Goal: Task Accomplishment & Management: Manage account settings

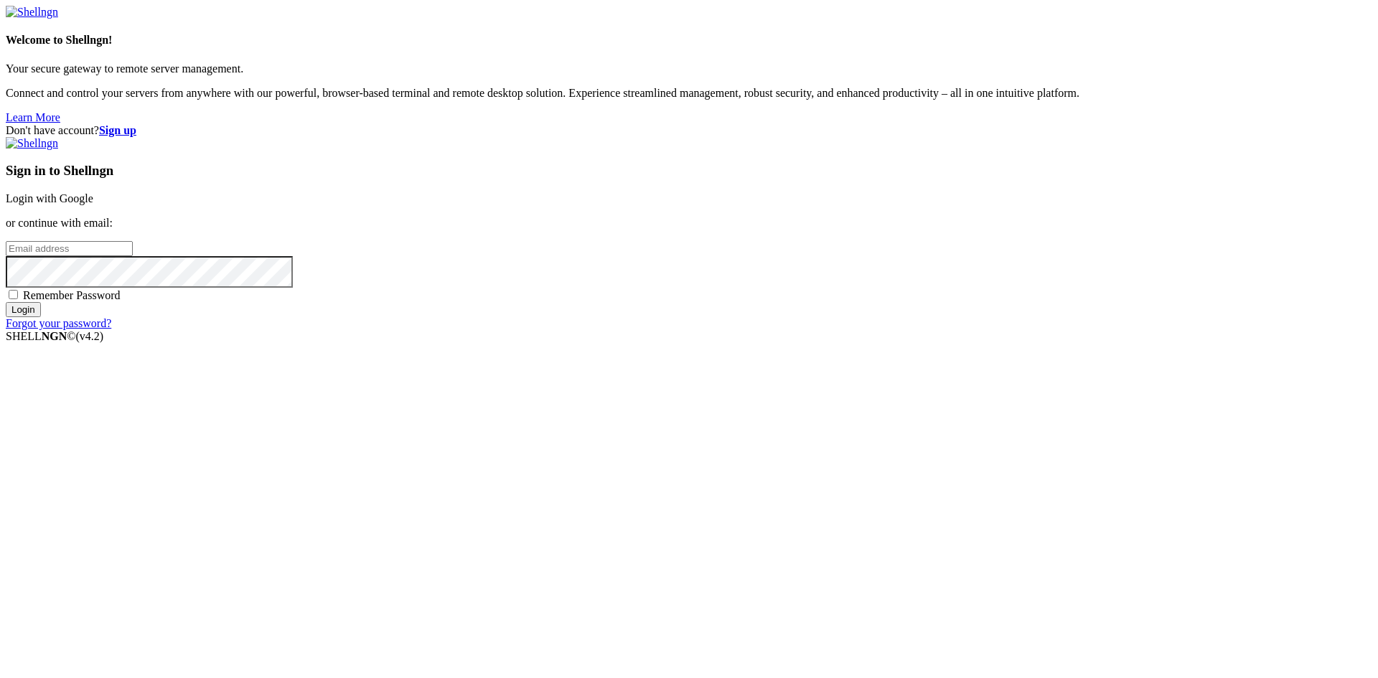
click at [779, 343] on div "SHELL NGN © (v 4.2 )" at bounding box center [689, 336] width 1366 height 13
click at [133, 256] on input "email" at bounding box center [69, 248] width 127 height 15
paste input "[EMAIL_ADDRESS][DOMAIN_NAME]"
type input "[EMAIL_ADDRESS][DOMAIN_NAME]"
click at [121, 301] on span "Remember Password" at bounding box center [72, 295] width 98 height 12
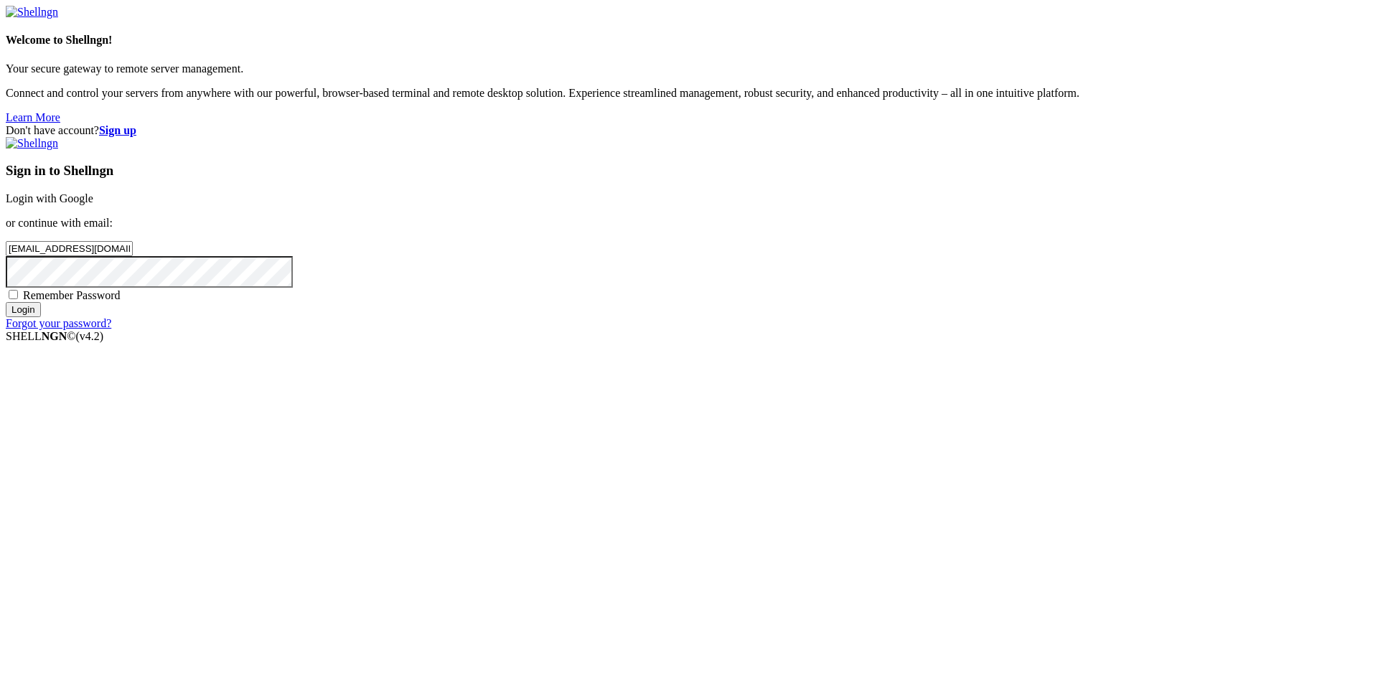
click at [18, 299] on input "Remember Password" at bounding box center [13, 294] width 9 height 9
checkbox input "true"
click at [41, 317] on input "Login" at bounding box center [23, 309] width 35 height 15
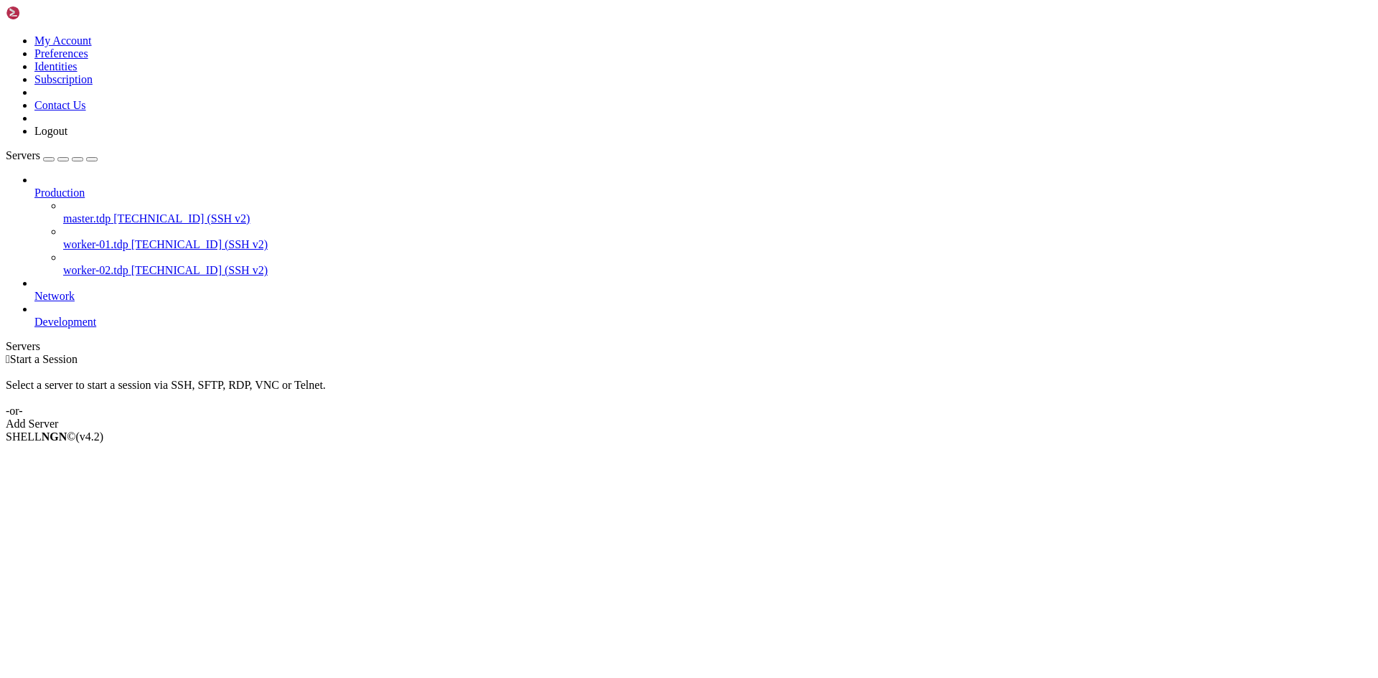
click at [131, 238] on span "[TECHNICAL_ID] (SSH v2)" at bounding box center [199, 244] width 136 height 12
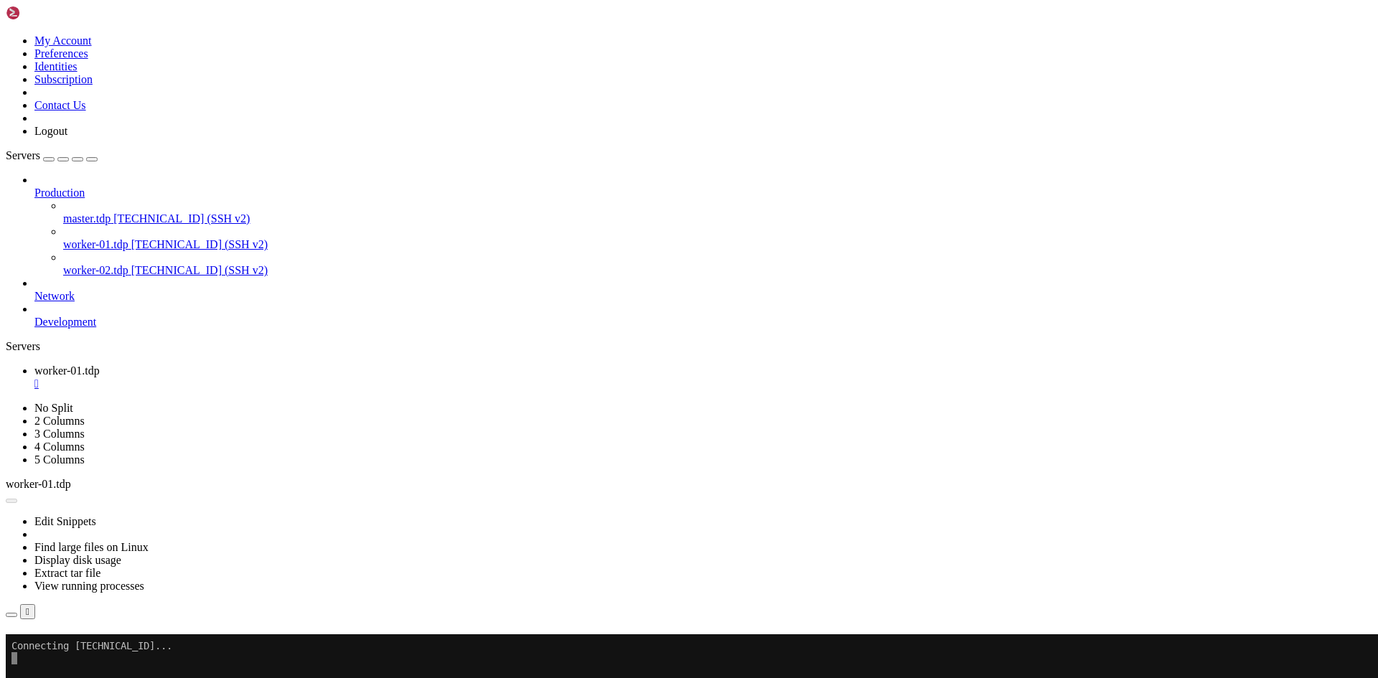
click at [55, 647] on link "Subscribe" at bounding box center [30, 653] width 49 height 12
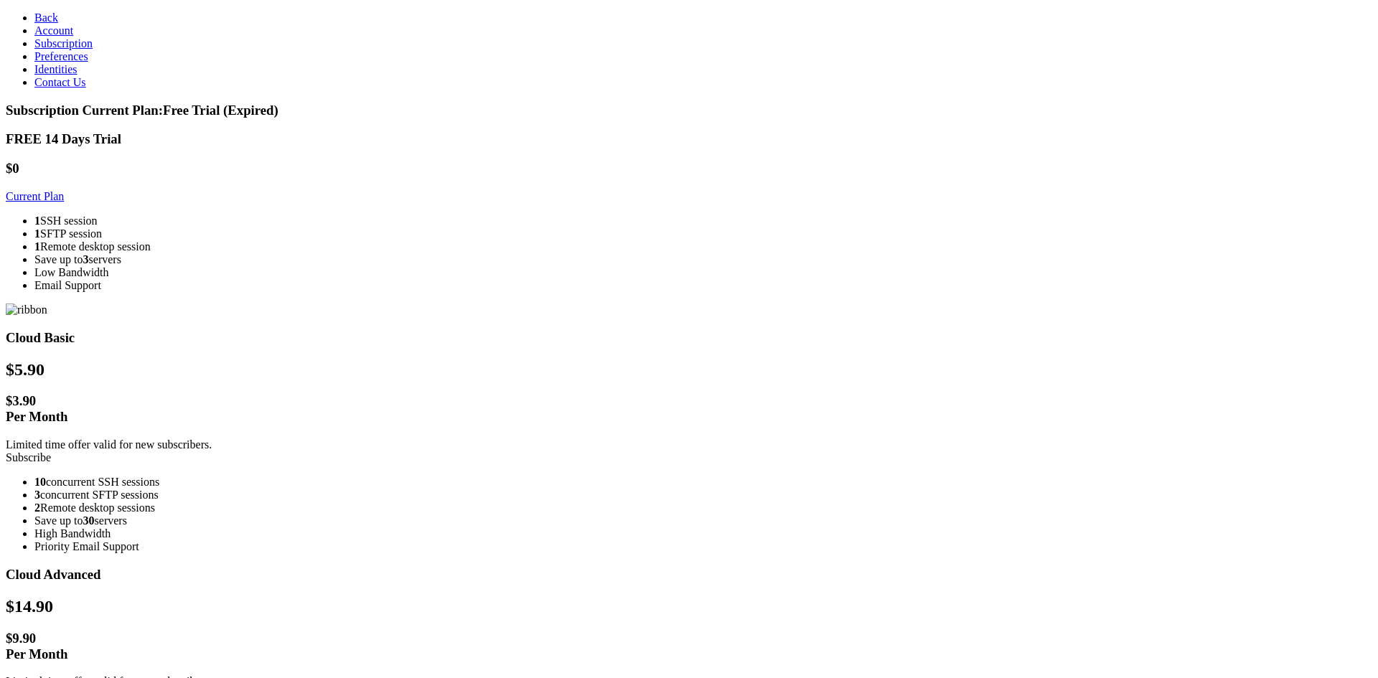
click at [359, 131] on div "FREE 14 Days Trial" at bounding box center [689, 139] width 1366 height 16
click at [35, 37] on span "Account" at bounding box center [53, 30] width 39 height 12
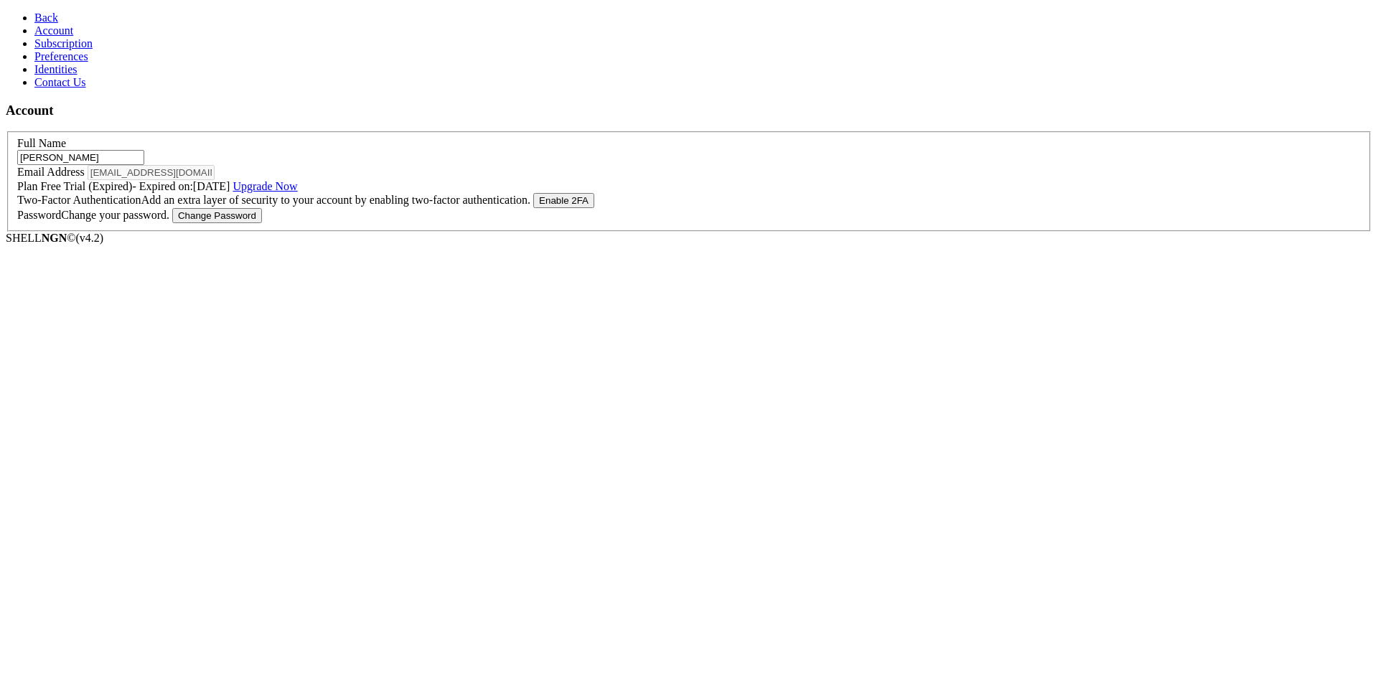
click at [77, 75] on link "Identities" at bounding box center [55, 69] width 43 height 12
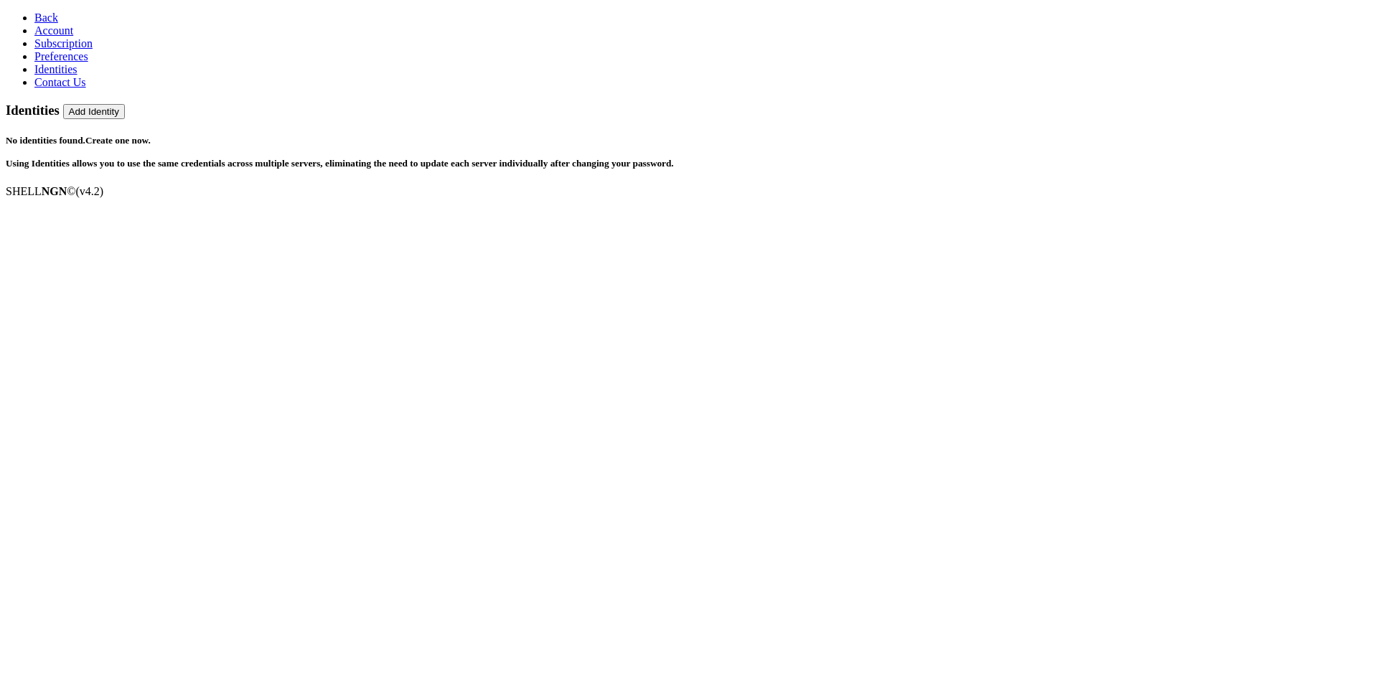
click at [88, 62] on link "Preferences" at bounding box center [61, 56] width 54 height 12
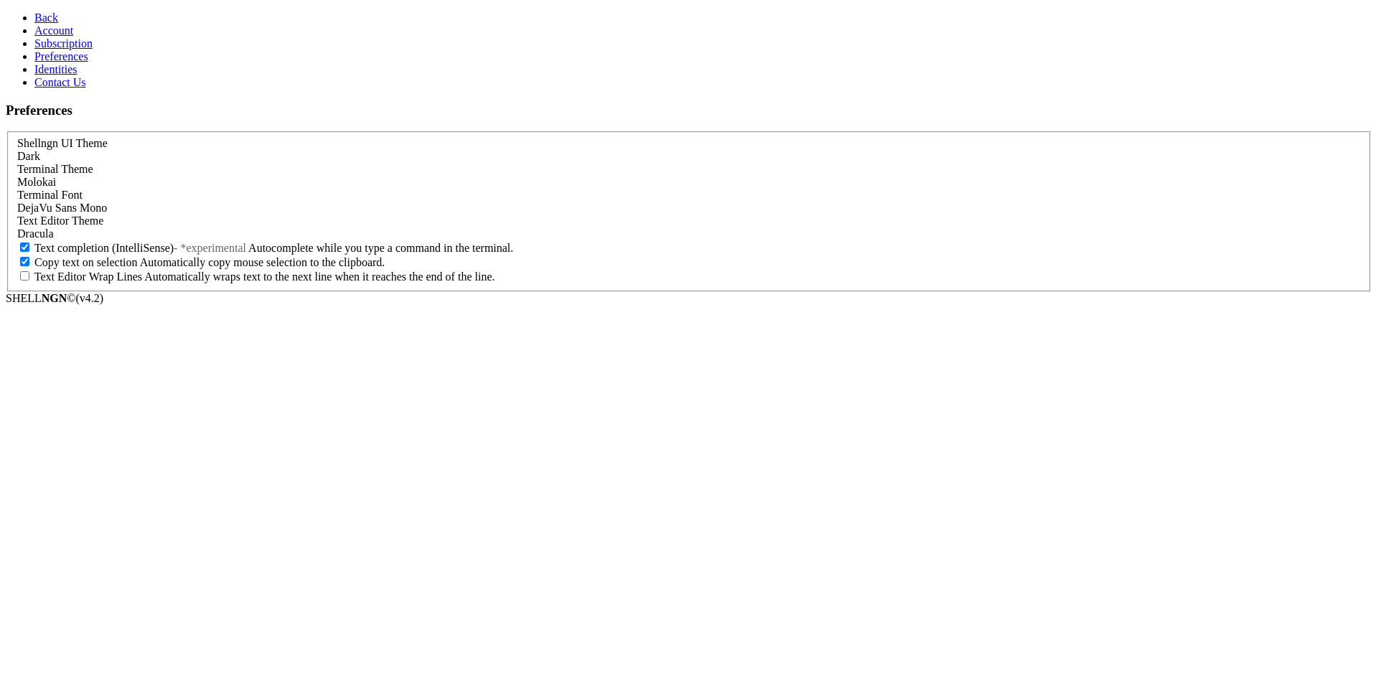
click at [93, 50] on link "Subscription" at bounding box center [63, 43] width 58 height 12
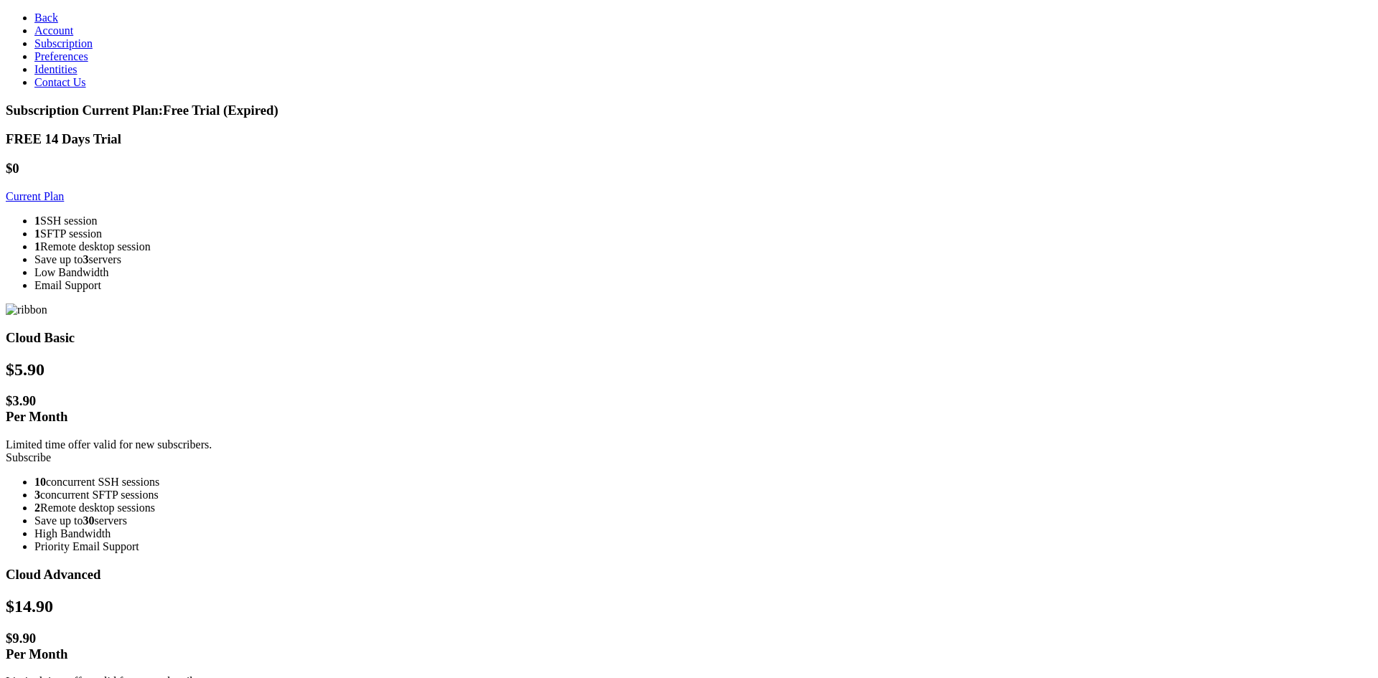
click at [73, 37] on link "Account" at bounding box center [53, 30] width 39 height 12
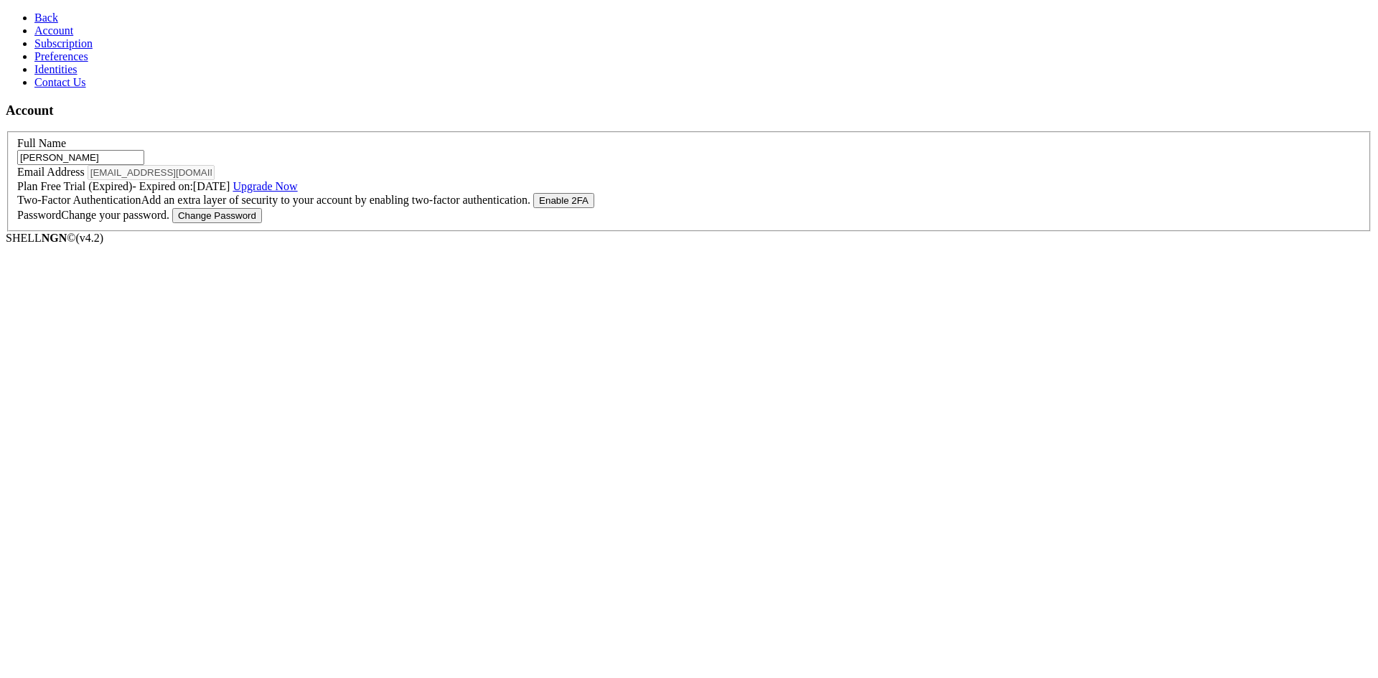
click at [82, 89] on aside "Back Account Subscription Preferences Identities Contact Us" at bounding box center [689, 49] width 1366 height 77
click at [83, 88] on link "Contact Us" at bounding box center [60, 82] width 52 height 12
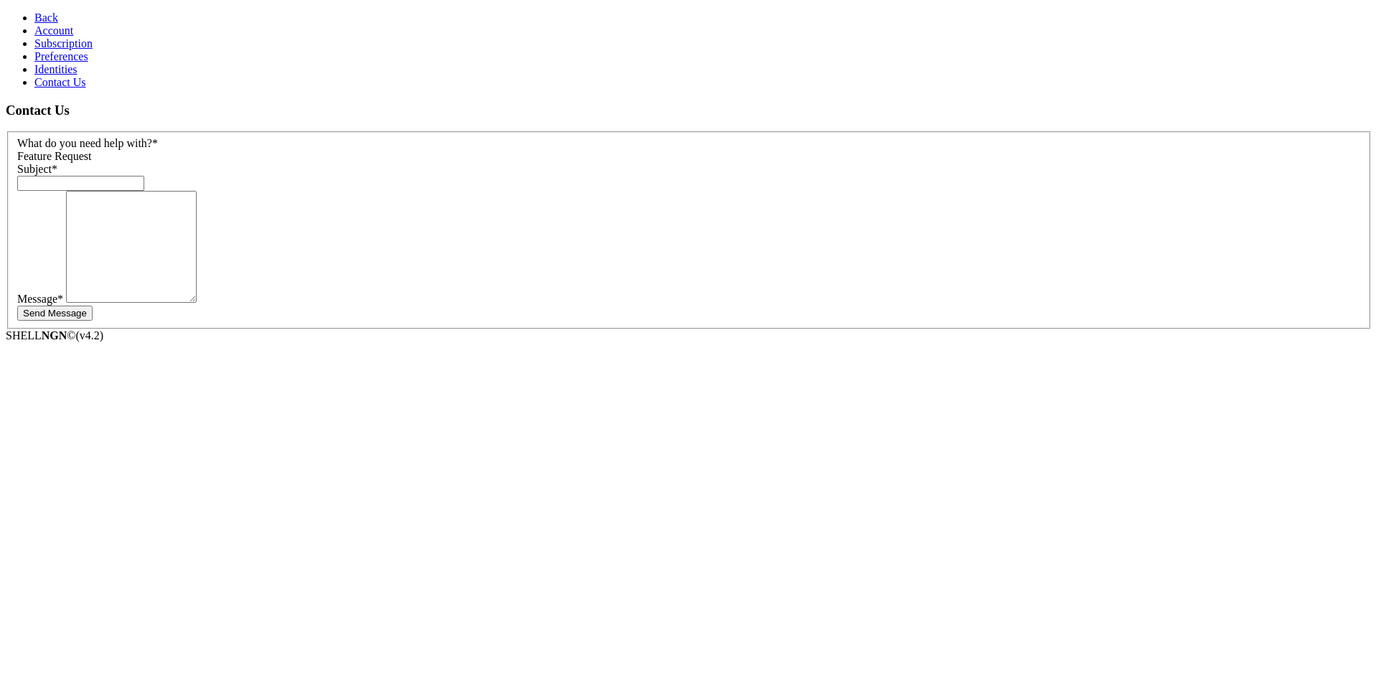
click at [88, 62] on link "Preferences" at bounding box center [61, 56] width 54 height 12
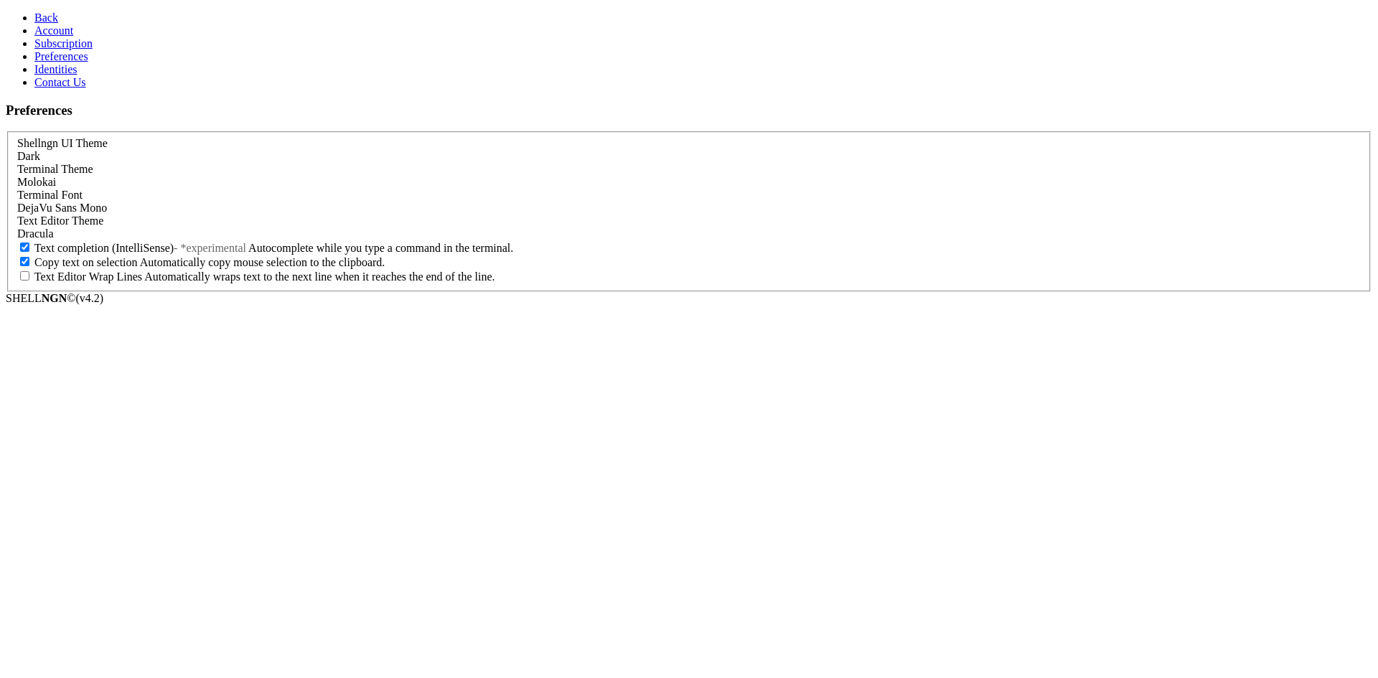
click at [93, 50] on link "Subscription" at bounding box center [63, 43] width 58 height 12
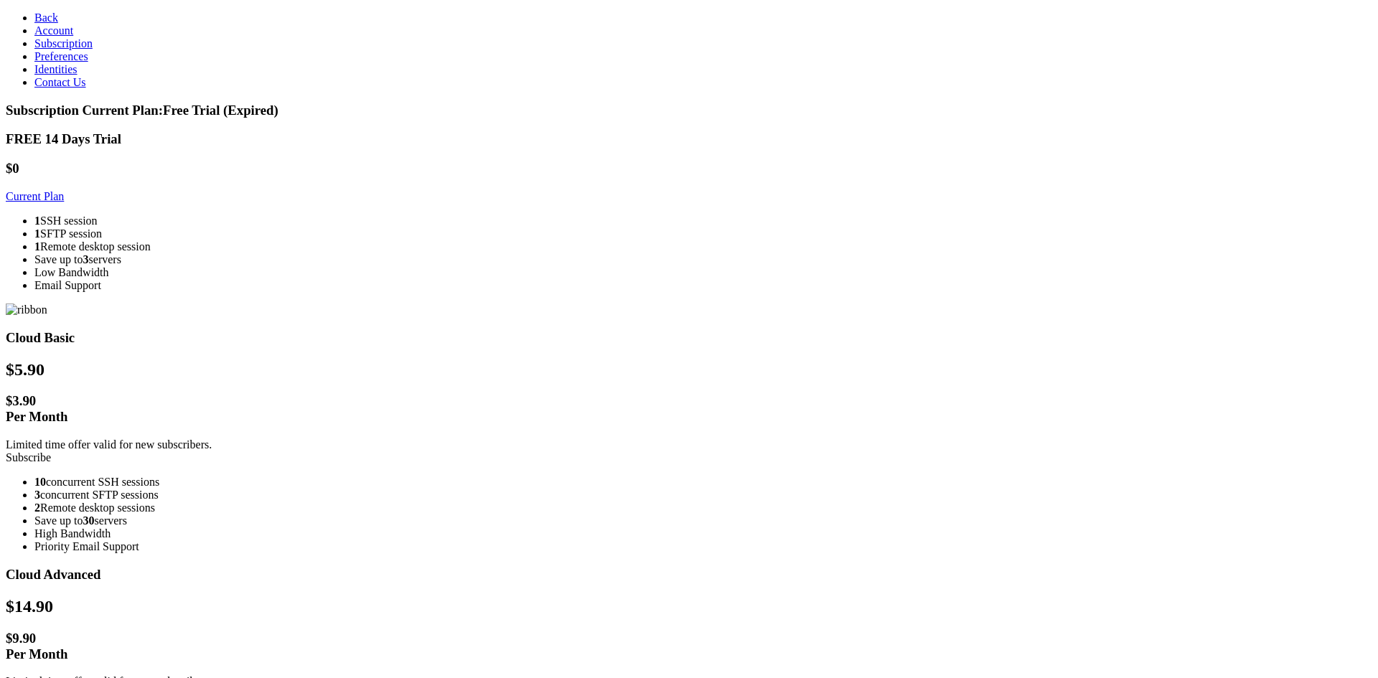
click at [51, 17] on link "Back" at bounding box center [46, 17] width 24 height 12
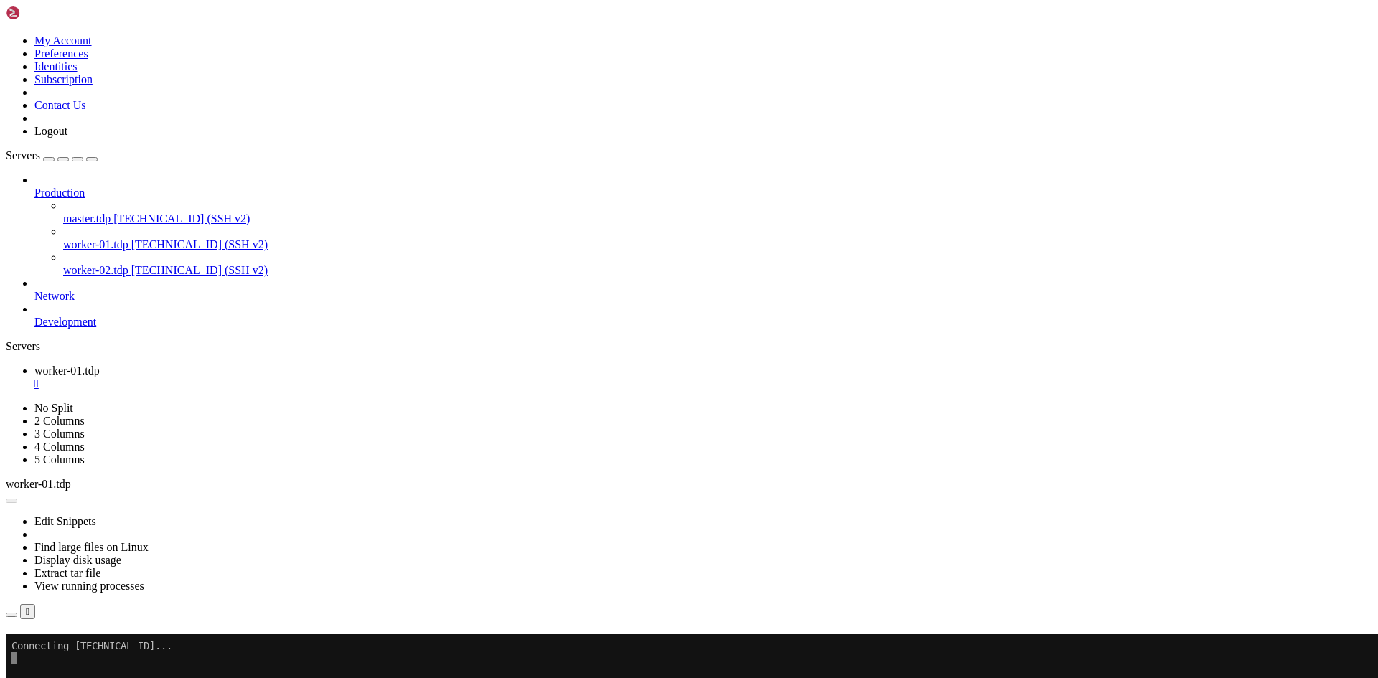
click at [63, 212] on icon at bounding box center [63, 212] width 0 height 0
click at [6, 34] on link at bounding box center [6, 34] width 0 height 0
click at [92, 43] on link "My Account" at bounding box center [62, 40] width 57 height 12
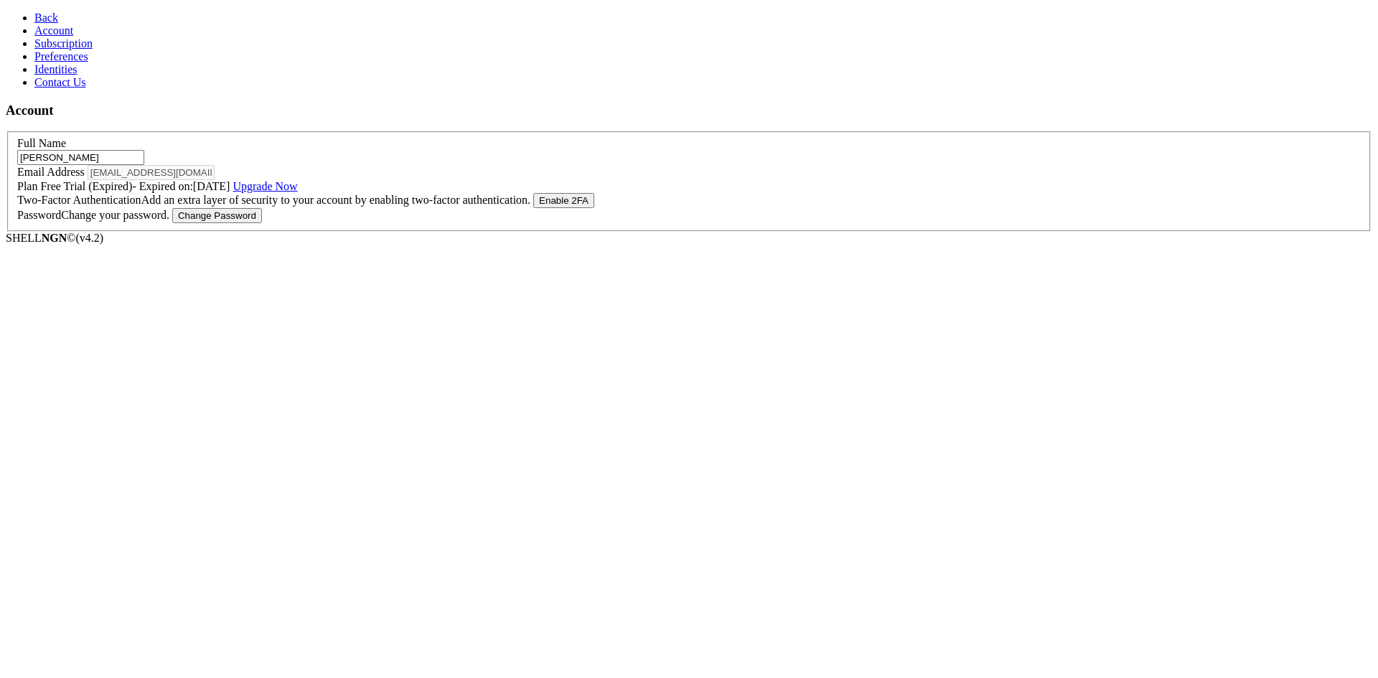
click at [42, 17] on span "Back" at bounding box center [46, 17] width 24 height 12
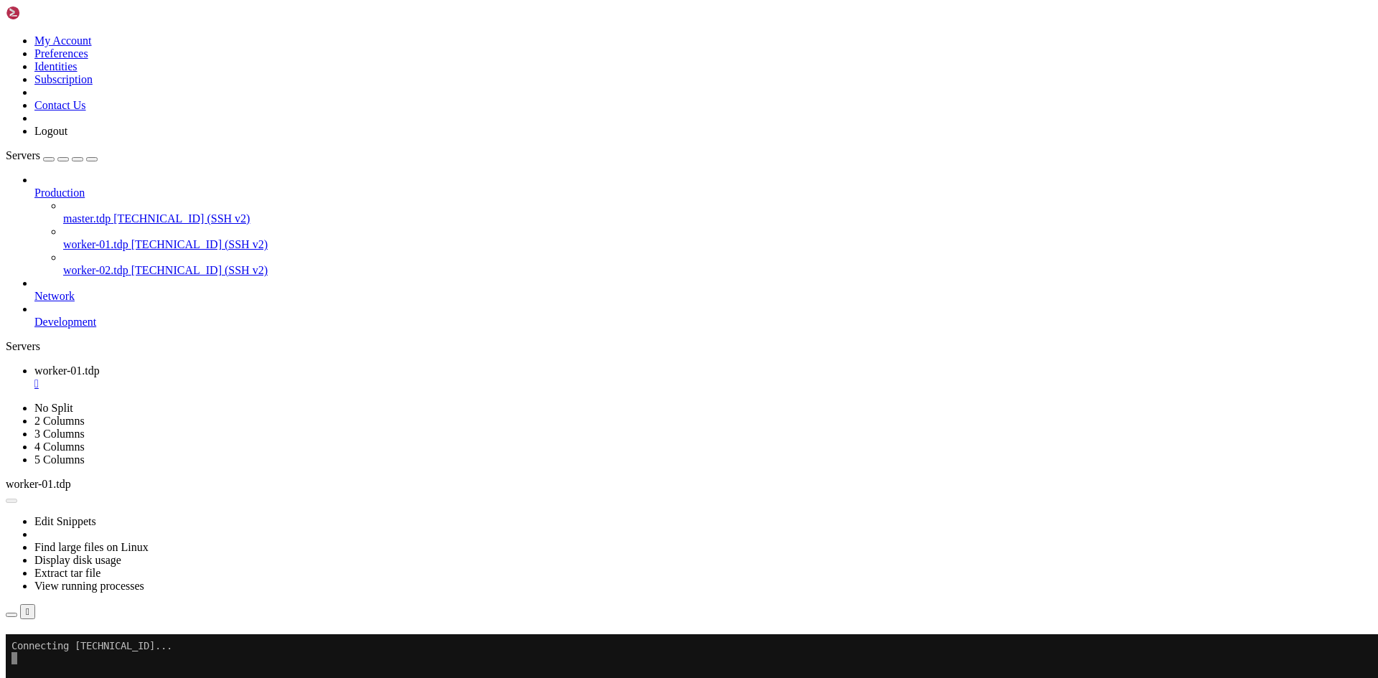
click at [6, 402] on icon at bounding box center [6, 402] width 0 height 0
click at [878, 365] on ul "worker-01.tdp " at bounding box center [689, 378] width 1366 height 26
click at [6, 34] on link at bounding box center [6, 34] width 0 height 0
click at [67, 137] on link "Logout" at bounding box center [50, 131] width 33 height 12
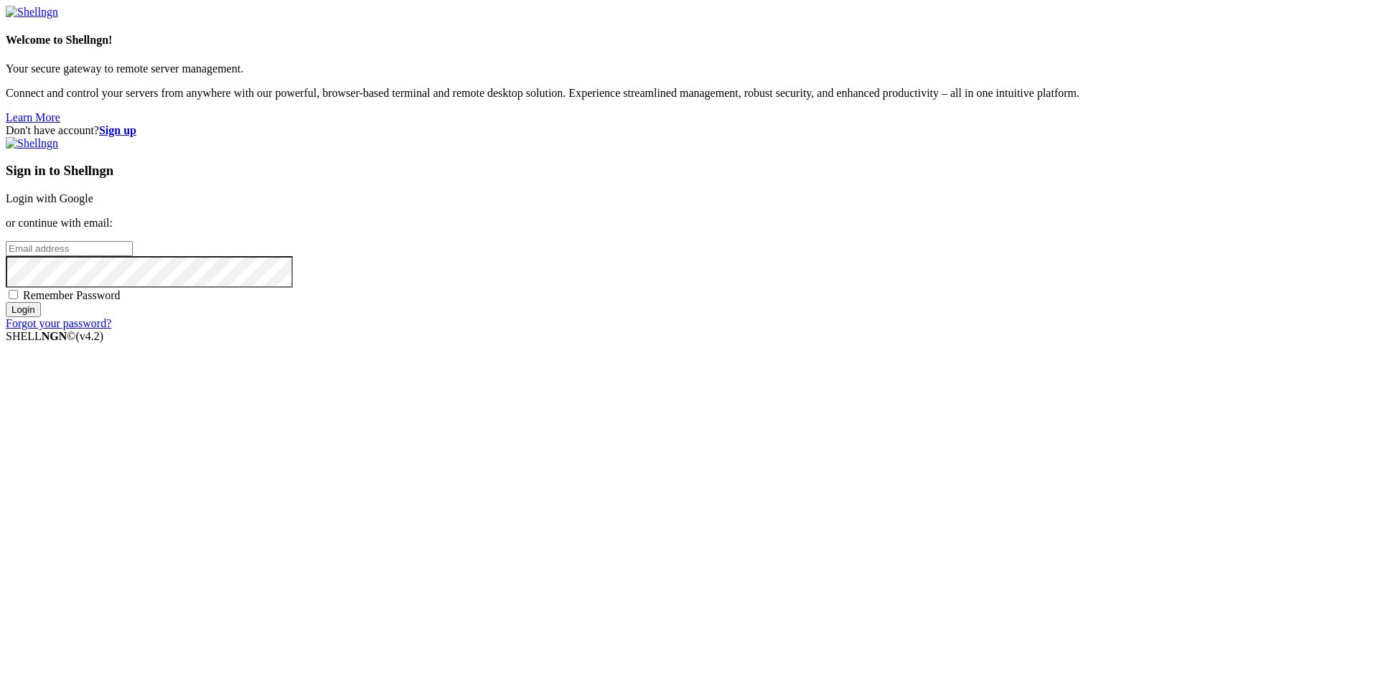
click at [136, 124] on strong "Sign up" at bounding box center [117, 130] width 37 height 12
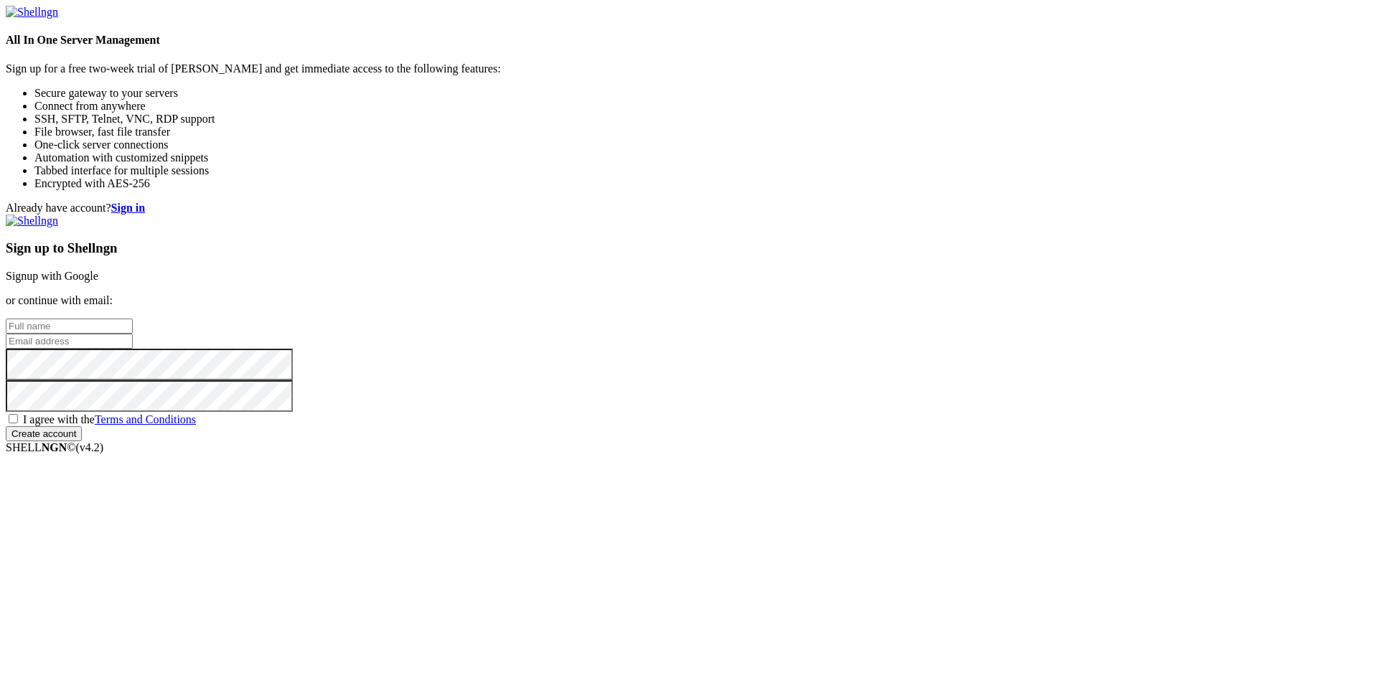
click at [133, 319] on input "text" at bounding box center [69, 326] width 127 height 15
drag, startPoint x: 846, startPoint y: 293, endPoint x: 722, endPoint y: 281, distance: 124.7
click at [722, 281] on div "Already have account? Sign in Sign up to Shellngn Signup with Google or continu…" at bounding box center [689, 322] width 1366 height 240
type input "[PERSON_NAME]"
type input "[EMAIL_ADDRESS][DOMAIN_NAME]"
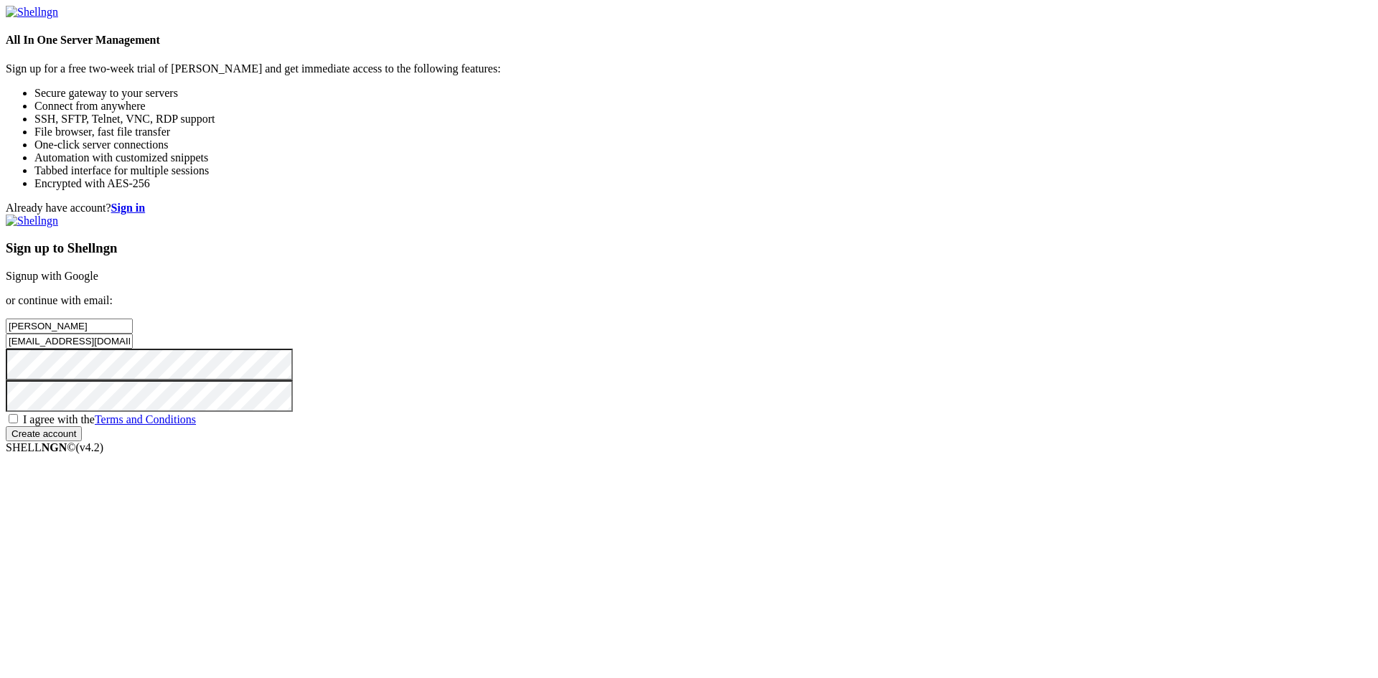
drag, startPoint x: 873, startPoint y: 334, endPoint x: 639, endPoint y: 315, distance: 234.7
click at [639, 315] on div "Already have account? Sign in Sign up to Shellngn Signup with Google or continu…" at bounding box center [689, 322] width 1366 height 240
click at [750, 441] on div "Already have account? Sign in Sign up to Shellngn Signup with Google or continu…" at bounding box center [689, 322] width 1366 height 240
click at [196, 425] on span "I agree with the Terms and Conditions" at bounding box center [109, 419] width 173 height 12
click at [18, 423] on input "I agree with the Terms and Conditions" at bounding box center [13, 418] width 9 height 9
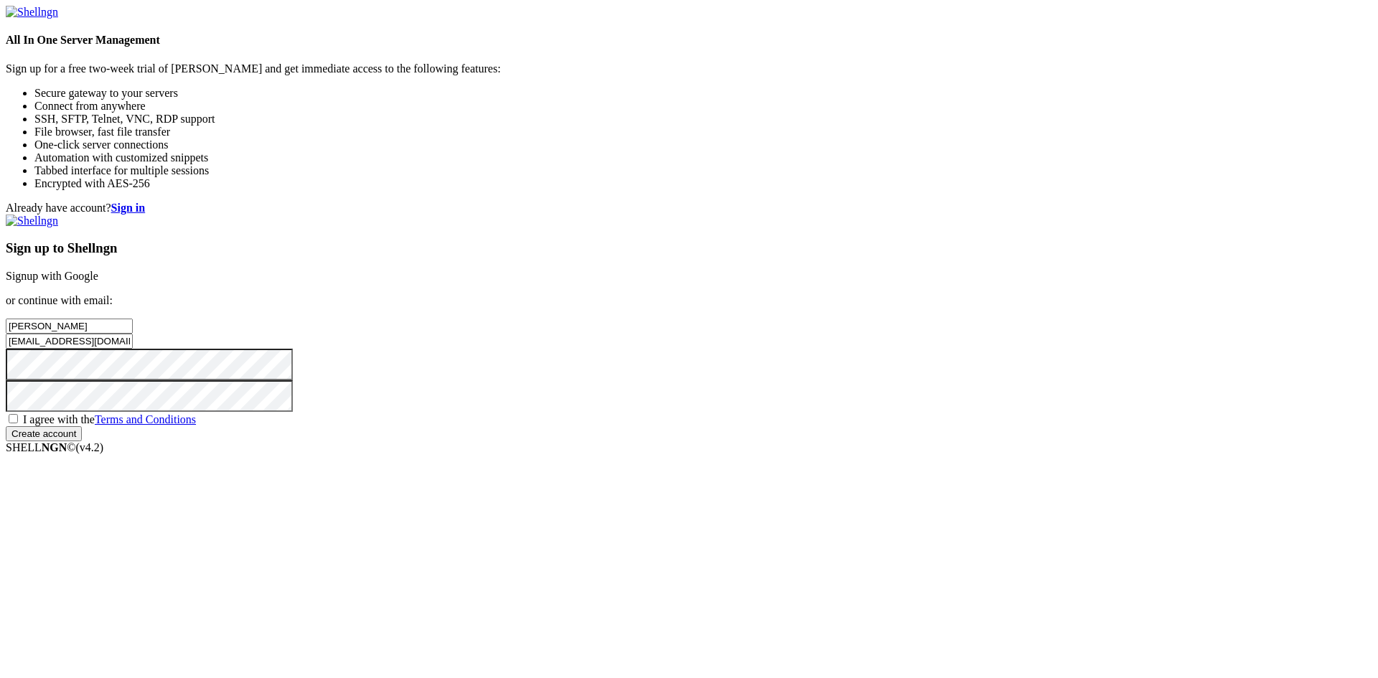
checkbox input "true"
click at [82, 441] on input "Create account" at bounding box center [44, 433] width 76 height 15
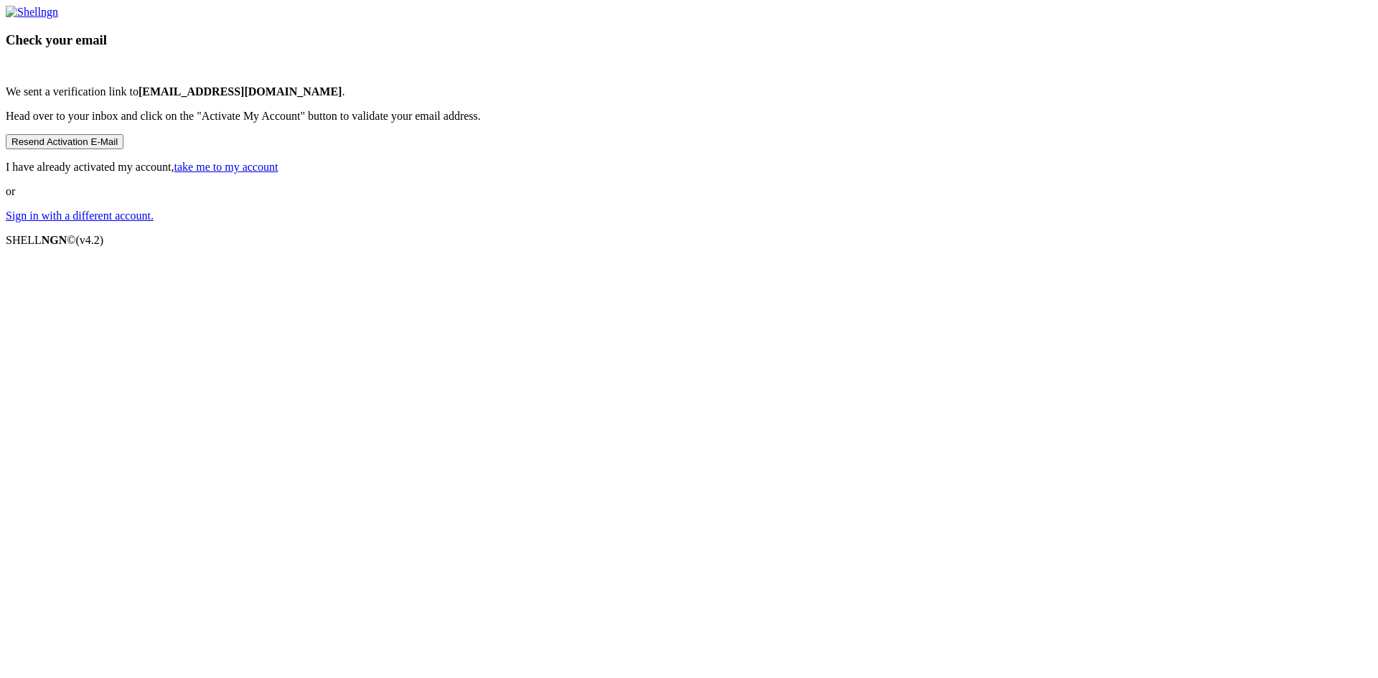
click at [154, 222] on link "Sign in with a different account." at bounding box center [80, 216] width 148 height 12
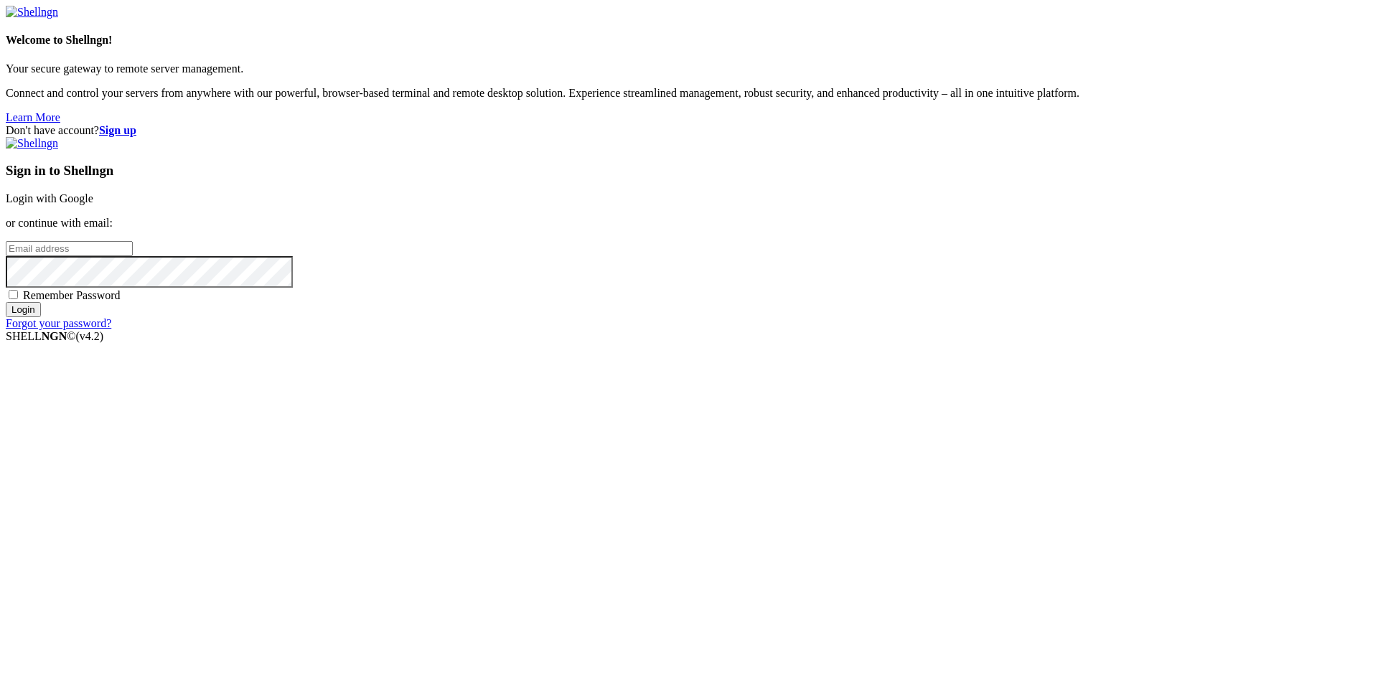
click at [854, 330] on div "Sign in to Shellngn Login with Google or continue with email: Remember Password…" at bounding box center [689, 233] width 1366 height 193
click at [133, 256] on input "email" at bounding box center [69, 248] width 127 height 15
paste input "[EMAIL_ADDRESS][DOMAIN_NAME]"
type input "[EMAIL_ADDRESS][DOMAIN_NAME]"
click at [121, 301] on span "Remember Password" at bounding box center [72, 295] width 98 height 12
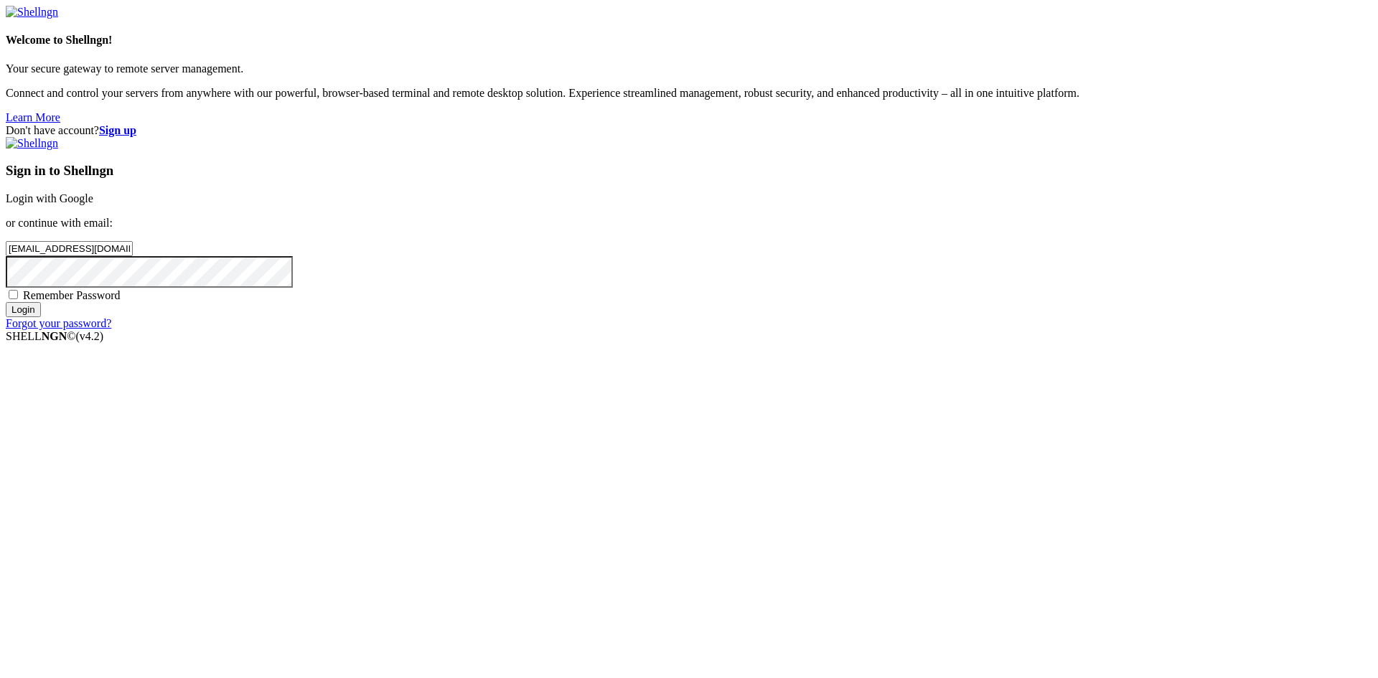
click at [18, 299] on input "Remember Password" at bounding box center [13, 294] width 9 height 9
checkbox input "true"
click at [41, 317] on input "Login" at bounding box center [23, 309] width 35 height 15
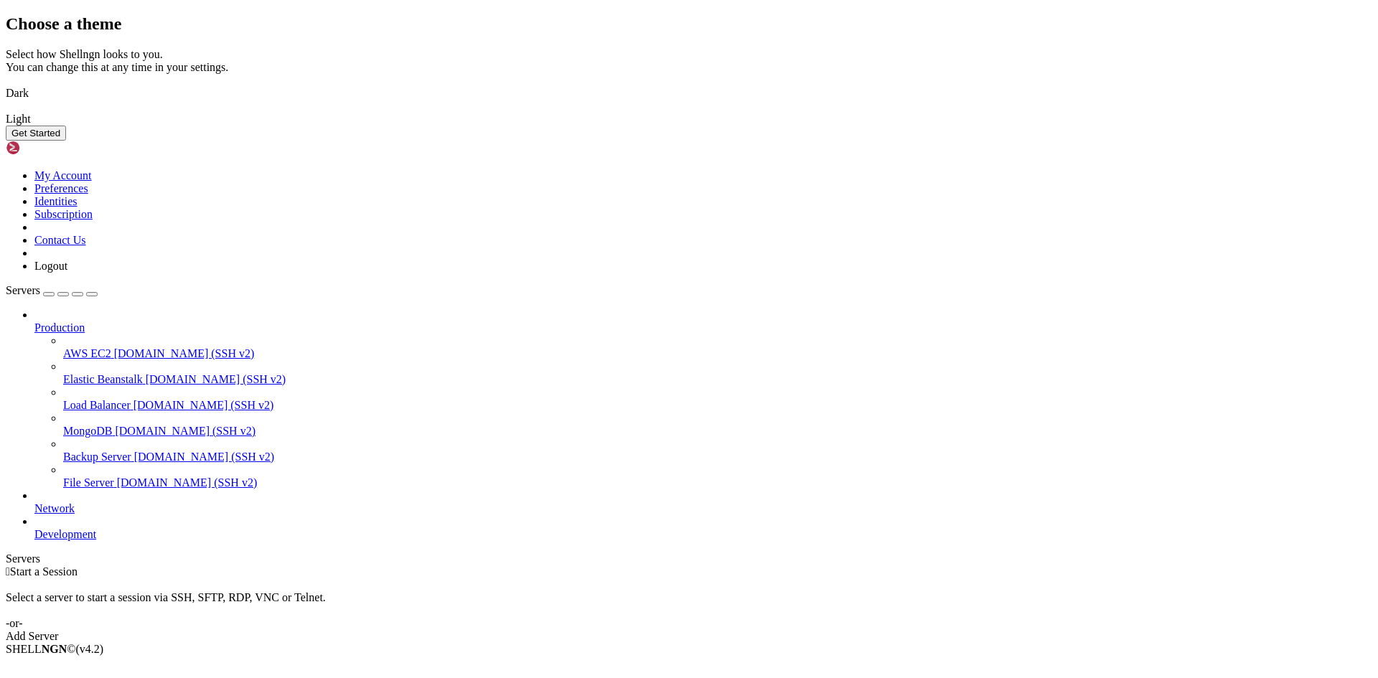
click at [6, 84] on img at bounding box center [6, 84] width 0 height 0
click at [66, 141] on button "Get Started" at bounding box center [36, 133] width 60 height 15
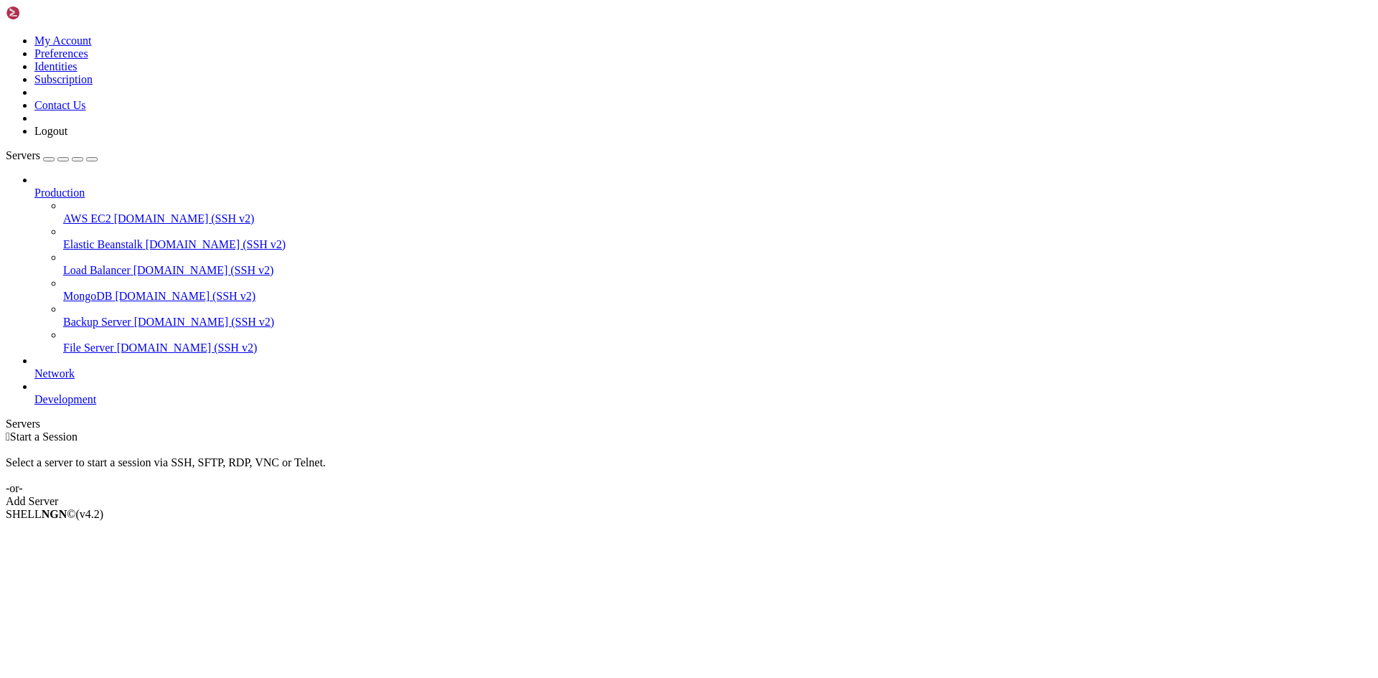
click at [6, 34] on icon at bounding box center [6, 34] width 0 height 0
click at [92, 47] on link "My Account" at bounding box center [62, 40] width 57 height 12
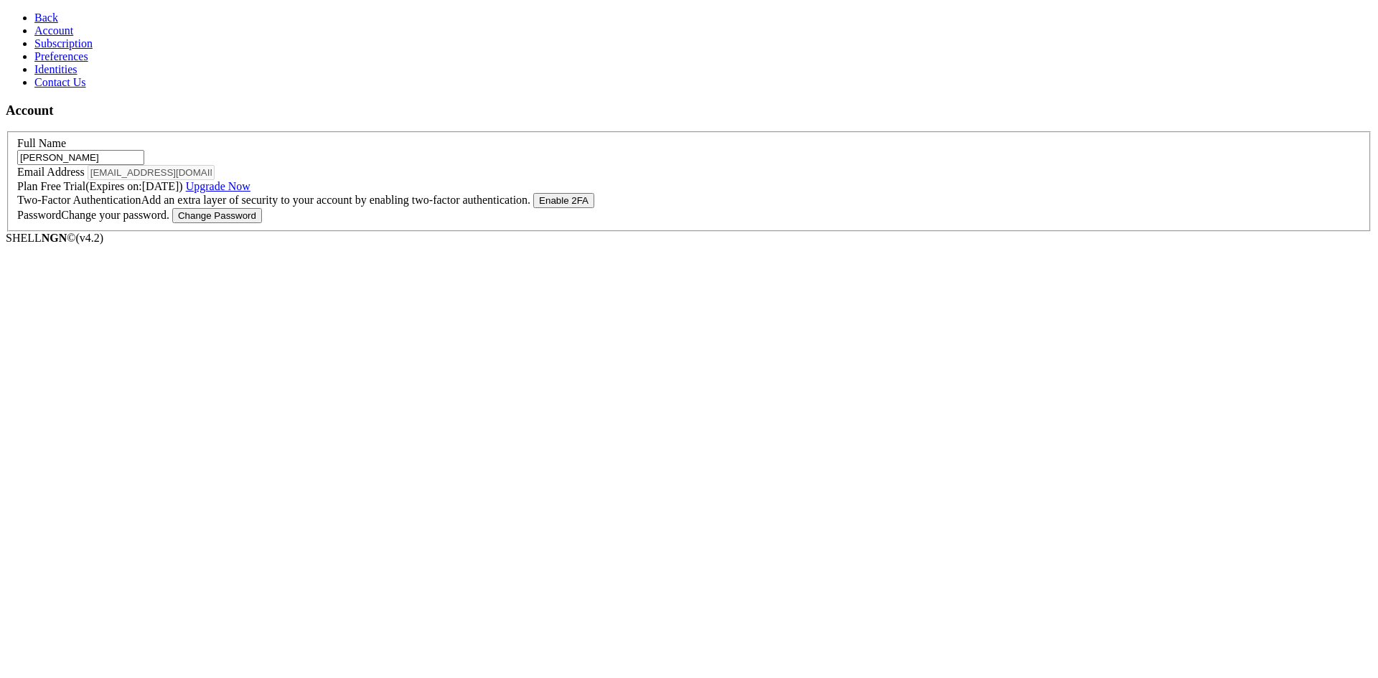
click at [250, 192] on span "Free Trial (Expires on: [DATE] ) Upgrade Now" at bounding box center [145, 186] width 210 height 12
click at [239, 192] on span "Free Trial (Expires on: [DATE] ) Upgrade Now" at bounding box center [145, 186] width 210 height 12
click at [250, 192] on span "Free Trial (Expires on: [DATE] ) Upgrade Now" at bounding box center [145, 186] width 210 height 12
click at [250, 192] on link "Upgrade Now" at bounding box center [218, 186] width 65 height 12
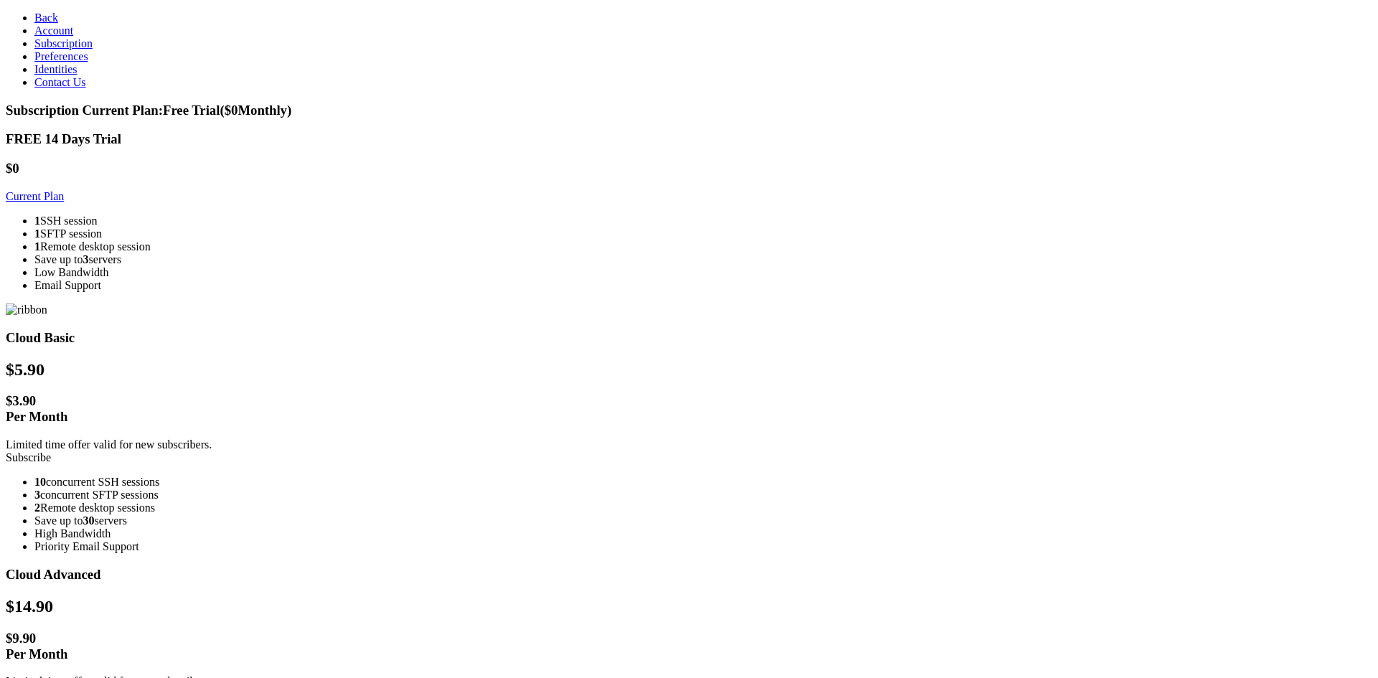
click at [64, 190] on link "Current Plan" at bounding box center [35, 196] width 58 height 12
drag, startPoint x: 387, startPoint y: 329, endPoint x: 373, endPoint y: 309, distance: 24.7
click at [387, 292] on li "Email Support" at bounding box center [702, 285] width 1337 height 13
click at [406, 131] on h3 "FREE 14 Days Trial" at bounding box center [689, 139] width 1366 height 16
click at [606, 330] on h3 "Cloud Basic" at bounding box center [689, 338] width 1366 height 16
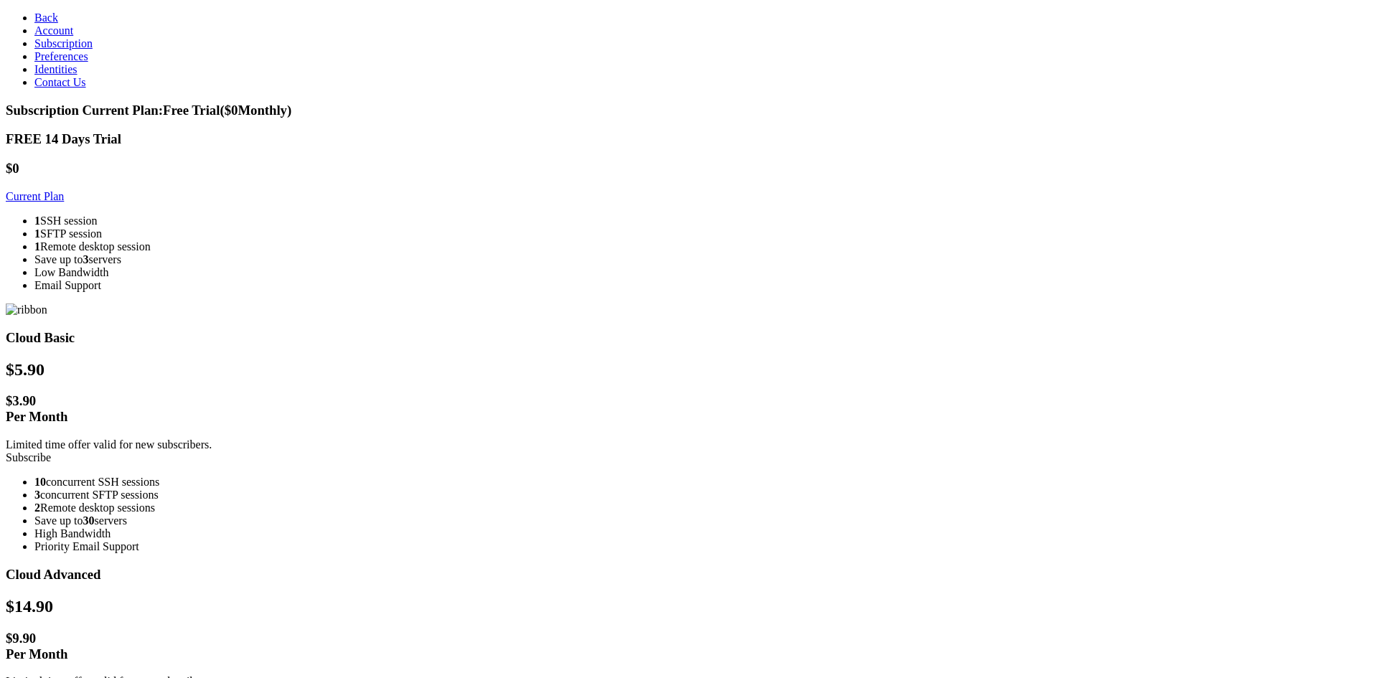
click at [292, 103] on span "Current Plan: Free Trial ($ 0 Monthly)" at bounding box center [188, 110] width 210 height 15
click at [51, 14] on link "Back" at bounding box center [46, 17] width 24 height 12
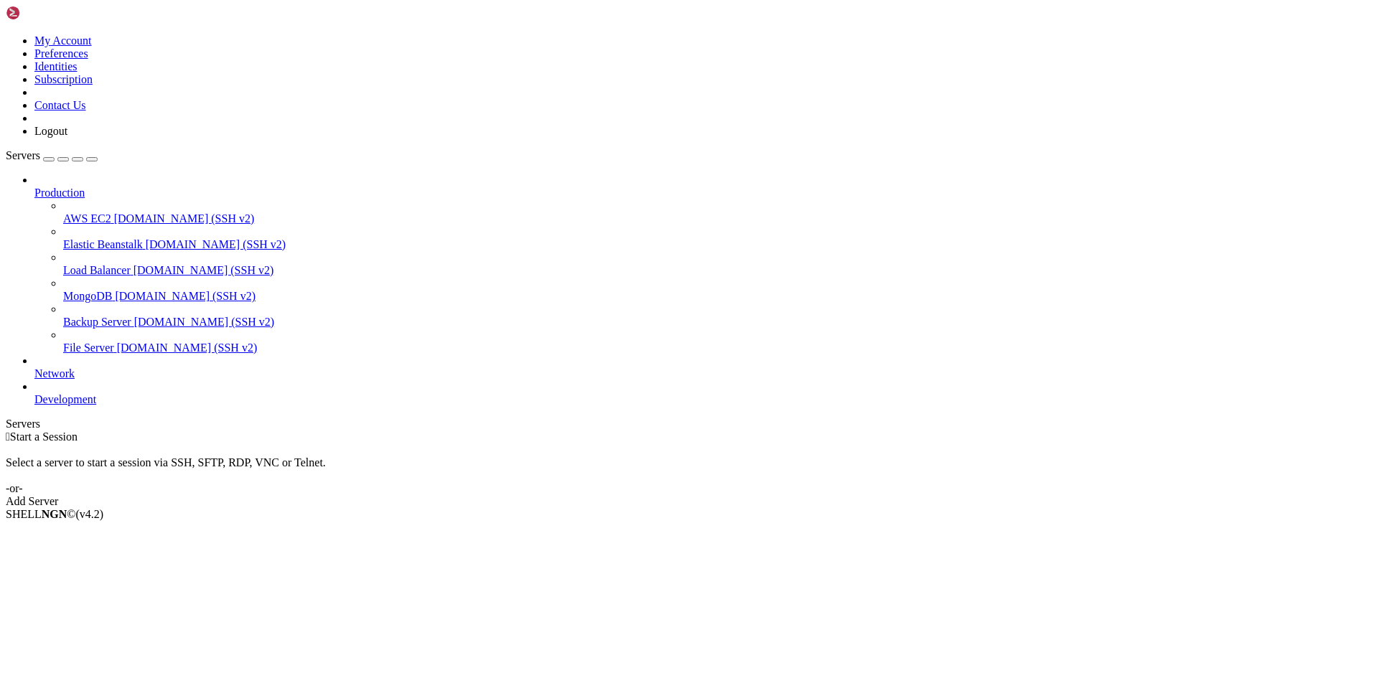
click at [34, 187] on icon at bounding box center [34, 187] width 0 height 0
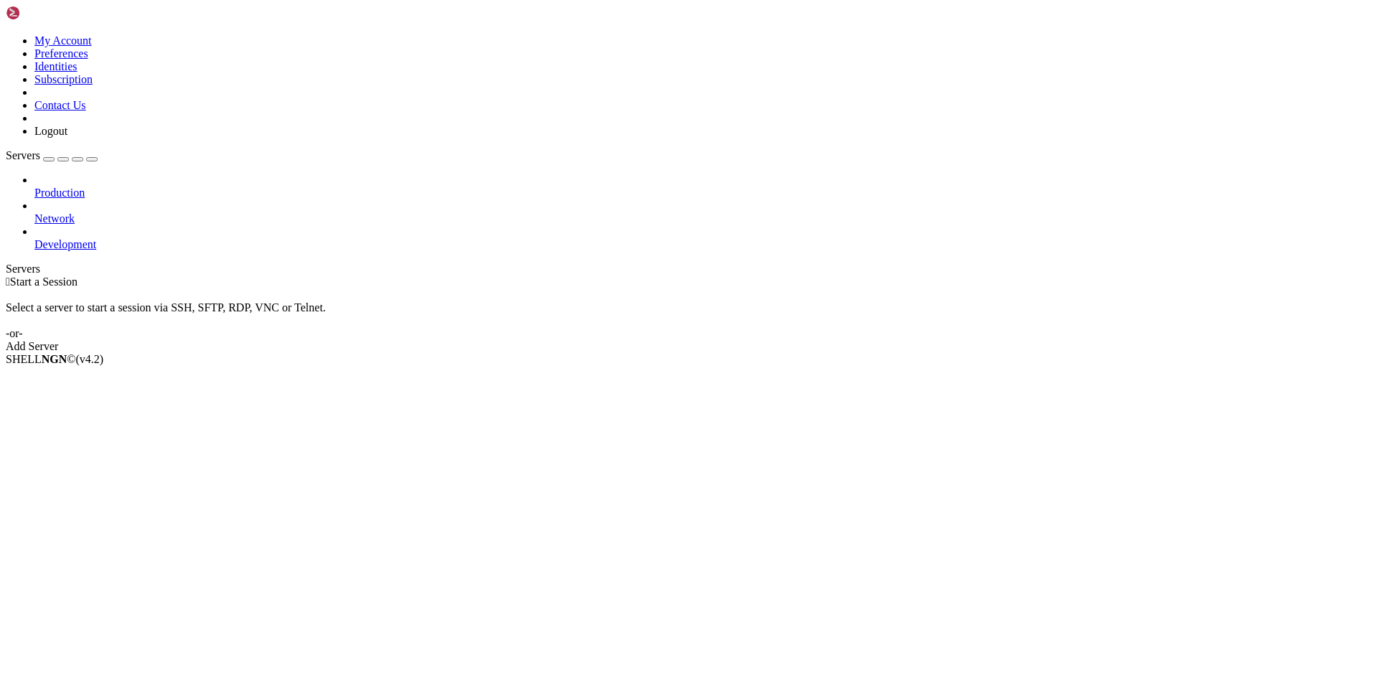
click at [34, 187] on icon at bounding box center [34, 187] width 0 height 0
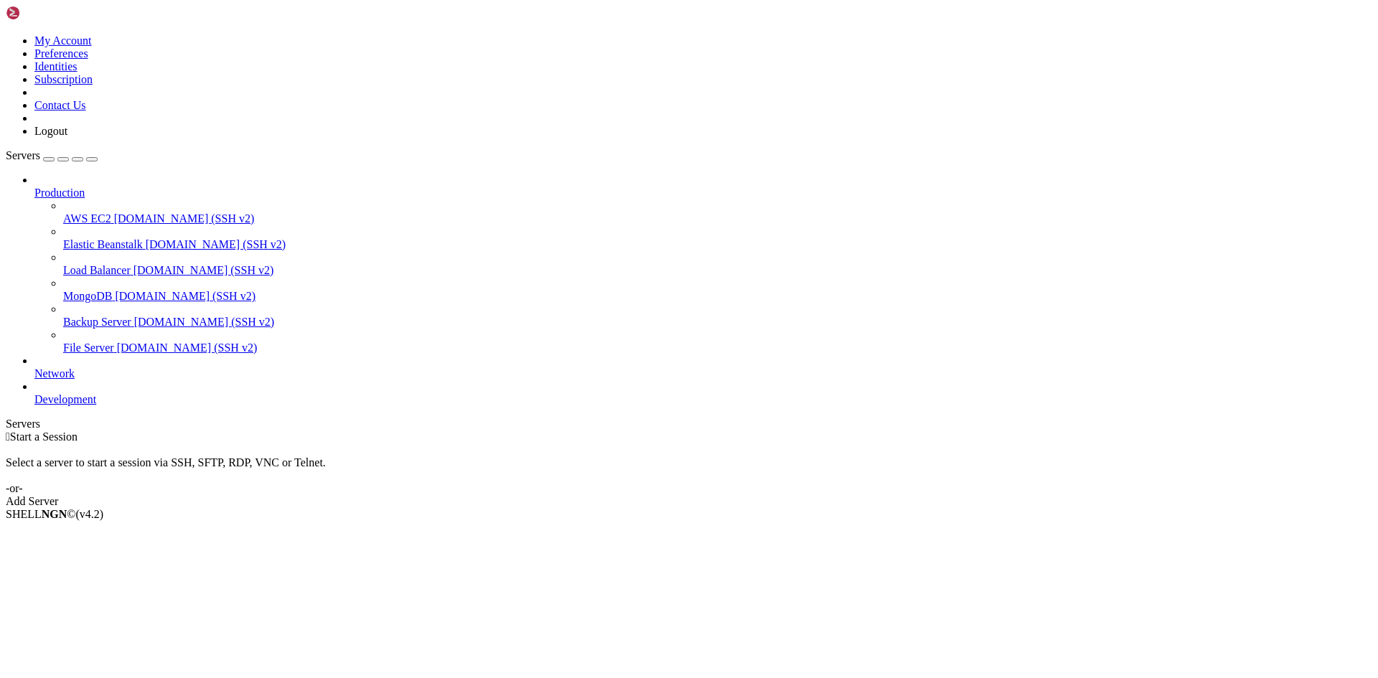
click at [34, 187] on icon at bounding box center [34, 187] width 0 height 0
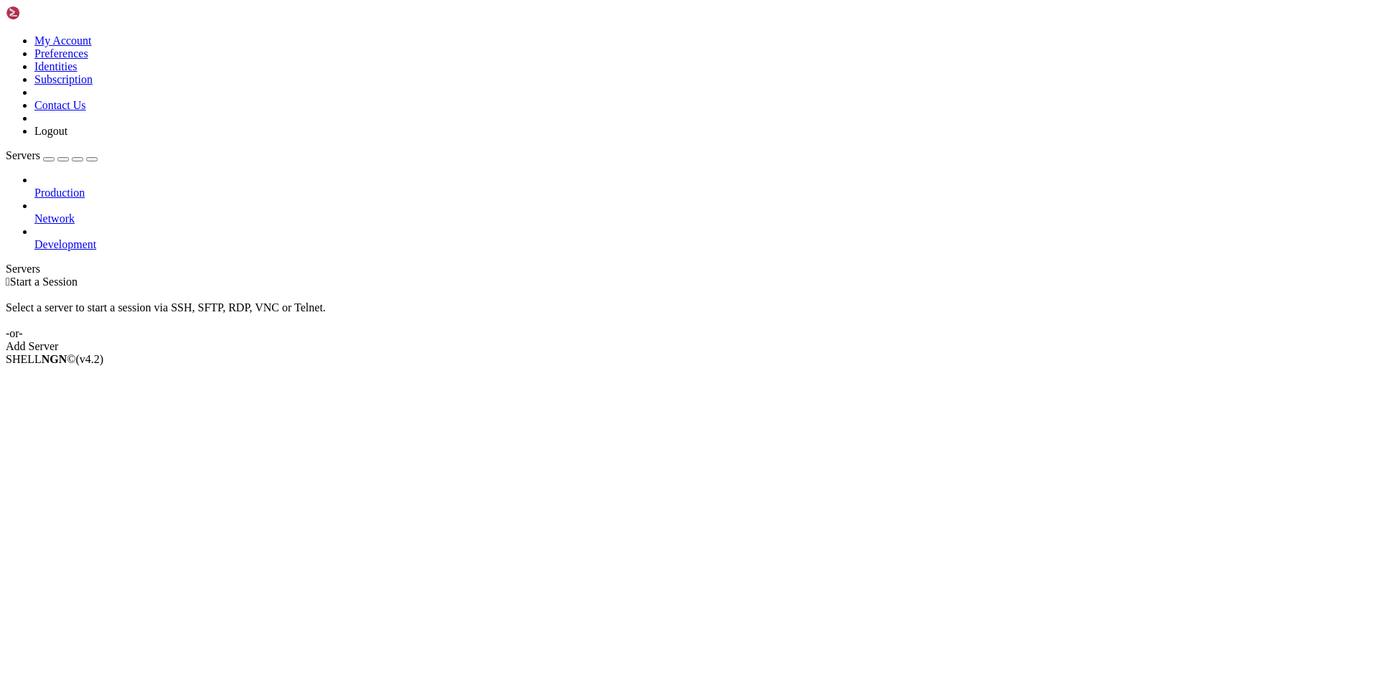
click at [6, 34] on link at bounding box center [6, 34] width 0 height 0
click at [92, 42] on link "My Account" at bounding box center [62, 40] width 57 height 12
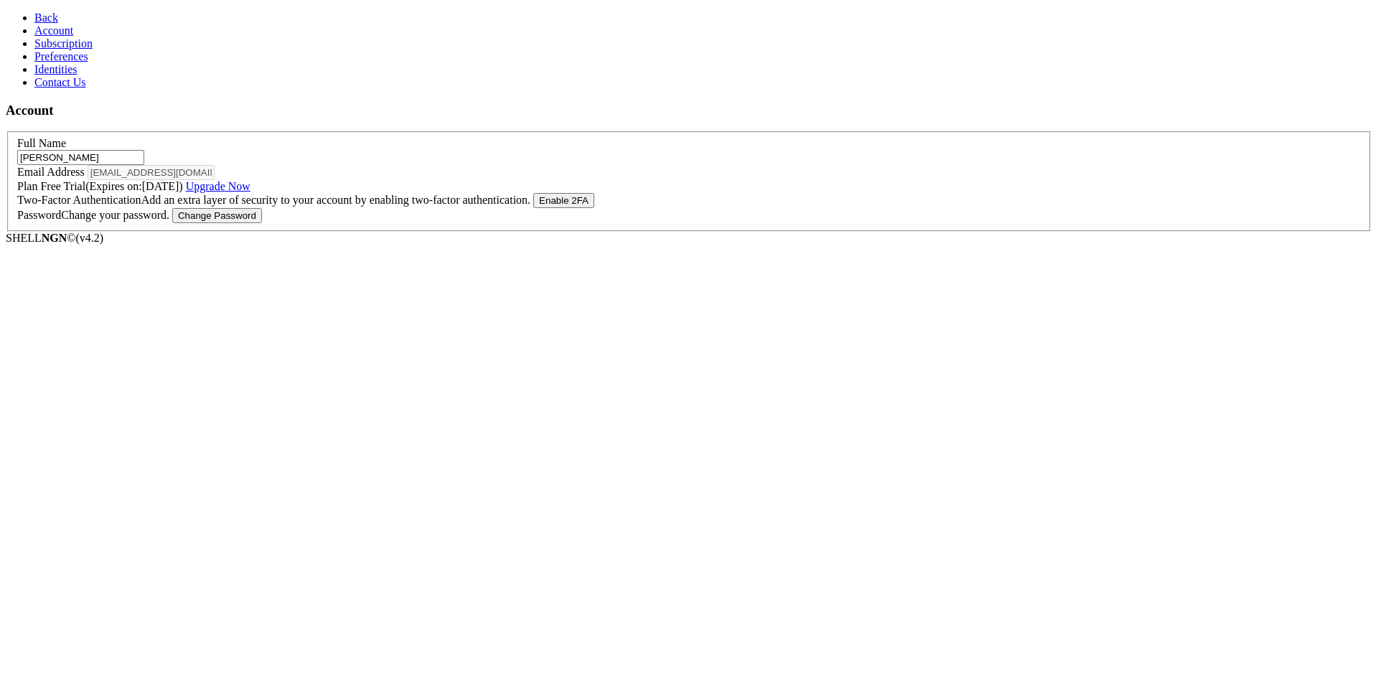
click at [250, 192] on span "Free Trial (Expires on: [DATE] ) Upgrade Now" at bounding box center [145, 186] width 210 height 12
click at [247, 192] on span "Free Trial (Expires on: [DATE] ) Upgrade Now" at bounding box center [145, 186] width 210 height 12
drag, startPoint x: 263, startPoint y: 222, endPoint x: 284, endPoint y: 222, distance: 21.5
click at [250, 192] on span "Free Trial (Expires on: [DATE] ) Upgrade Now" at bounding box center [145, 186] width 210 height 12
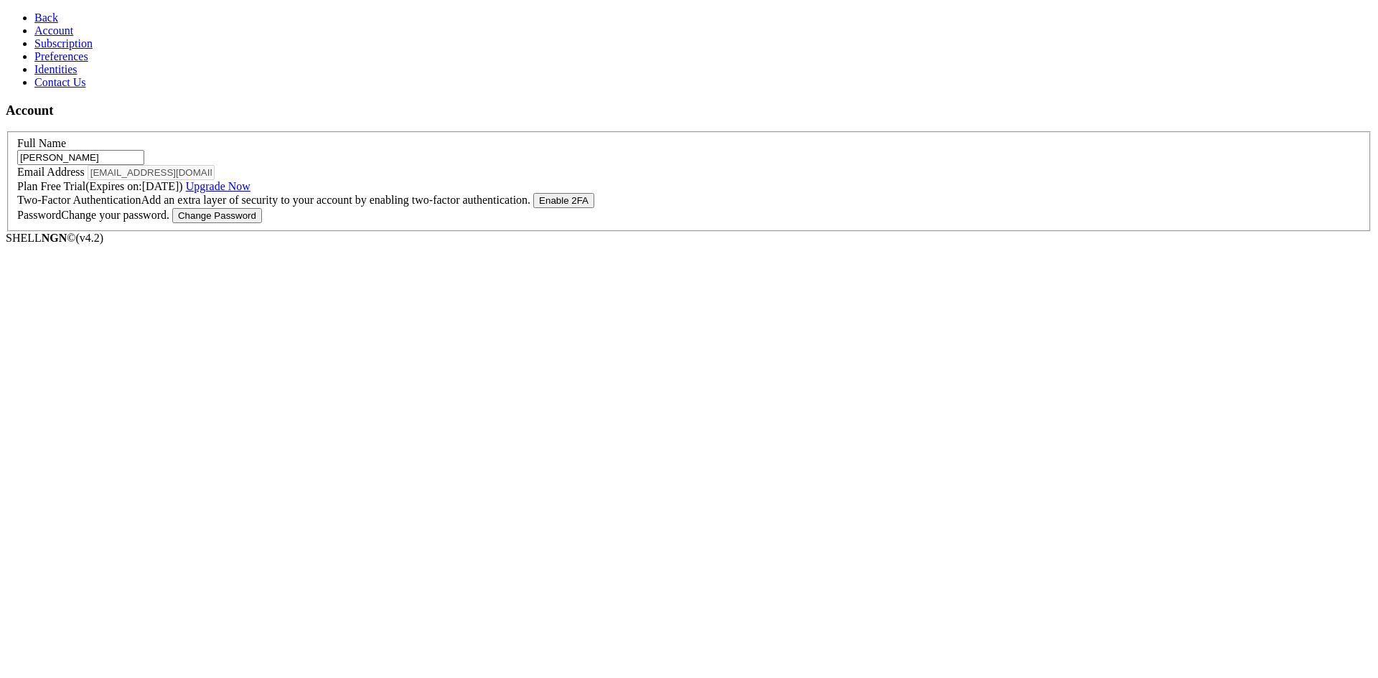
click at [34, 19] on span "Back" at bounding box center [46, 17] width 24 height 12
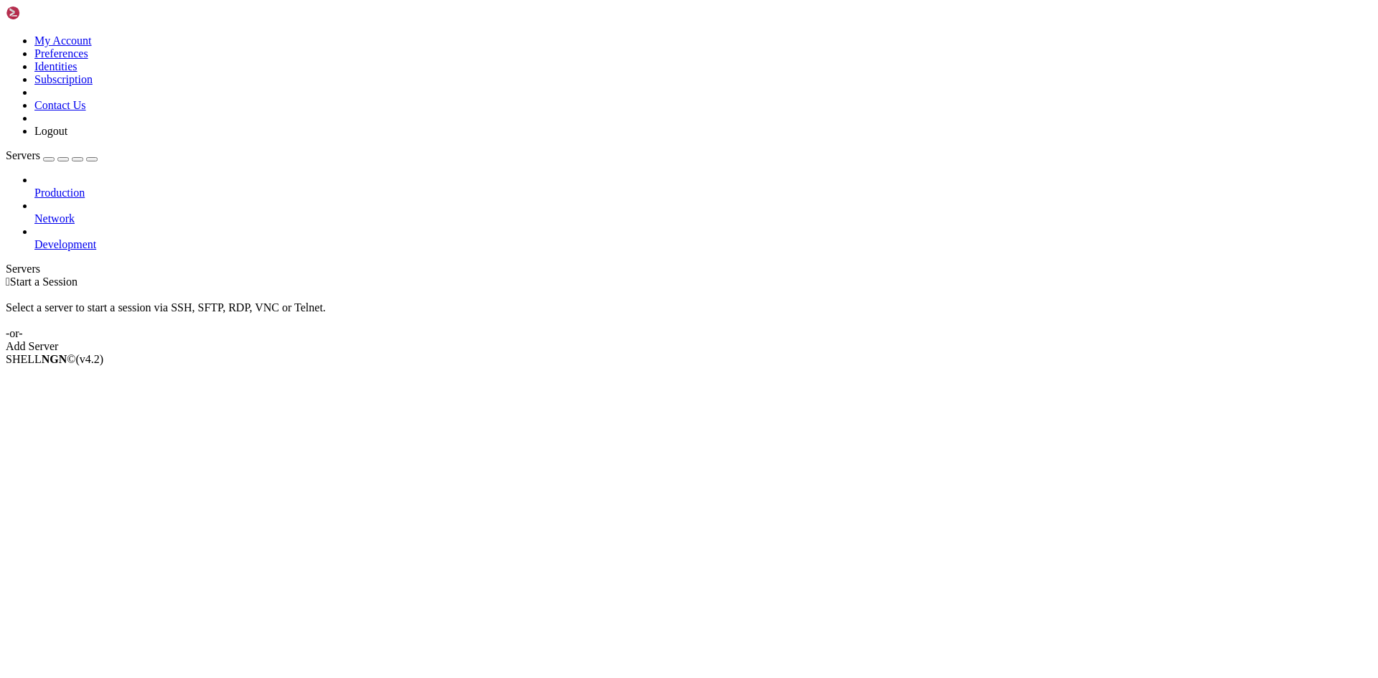
click at [34, 187] on icon at bounding box center [34, 187] width 0 height 0
